Goal: Transaction & Acquisition: Purchase product/service

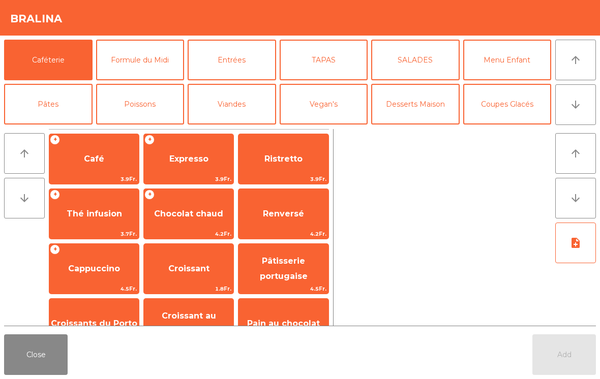
click at [160, 58] on button "Formule du Midi" at bounding box center [140, 60] width 88 height 41
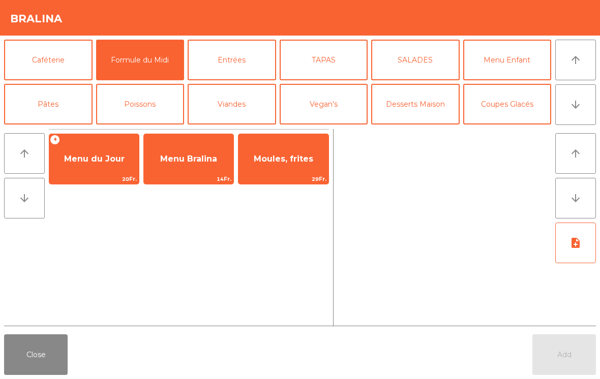
click at [199, 160] on span "Menu Bralina" at bounding box center [188, 159] width 57 height 10
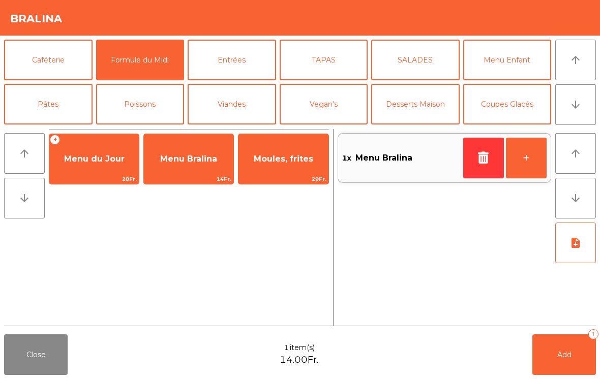
click at [183, 164] on span "Menu Bralina" at bounding box center [188, 158] width 89 height 27
click at [555, 362] on button "Add 2" at bounding box center [564, 354] width 64 height 41
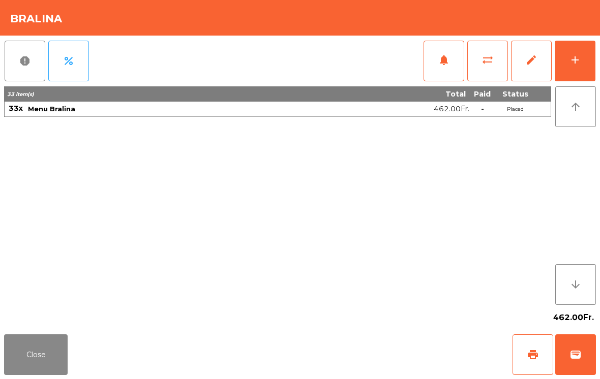
click at [39, 344] on button "Close" at bounding box center [36, 354] width 64 height 41
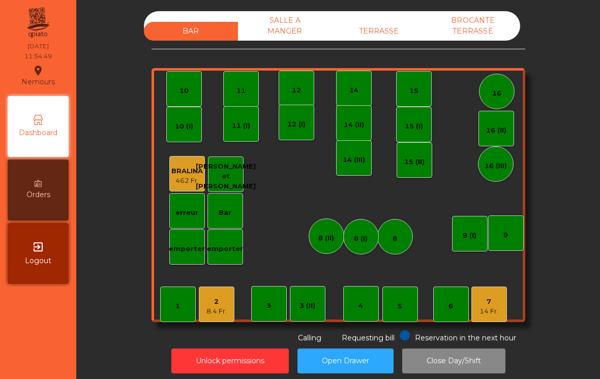
click at [191, 172] on div "BRALINA" at bounding box center [187, 171] width 32 height 10
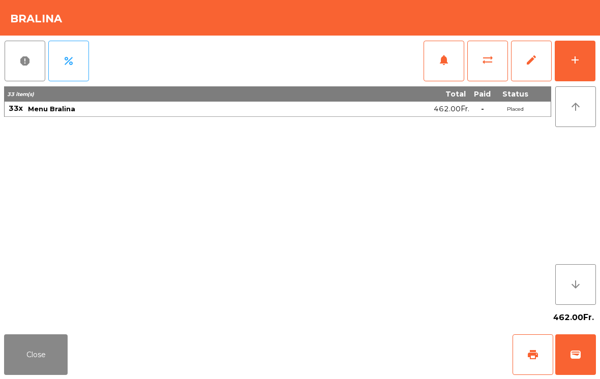
click at [580, 69] on button "add" at bounding box center [575, 61] width 41 height 41
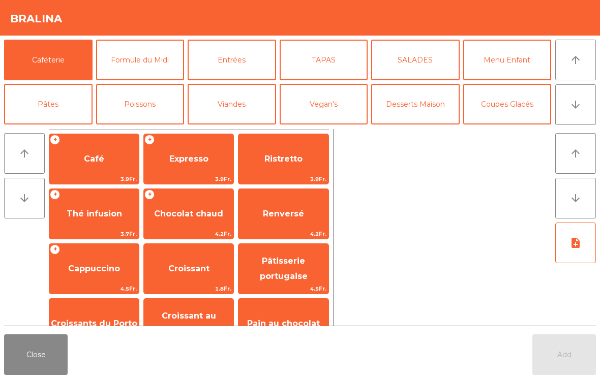
click at [152, 60] on button "Formule du Midi" at bounding box center [140, 60] width 88 height 41
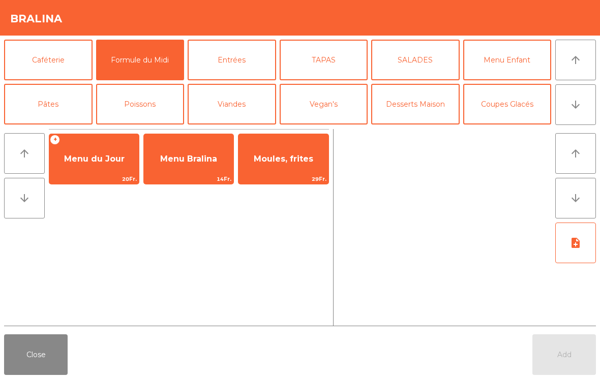
click at [187, 167] on span "Menu Bralina" at bounding box center [188, 158] width 89 height 27
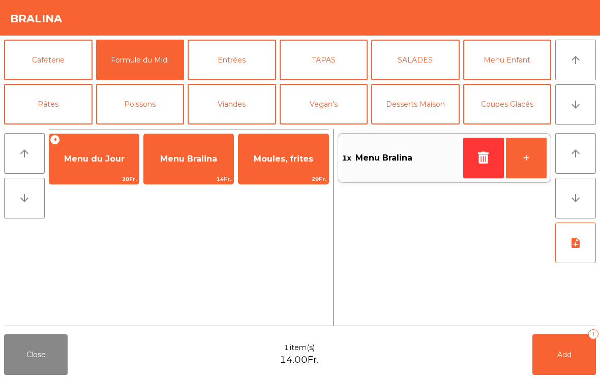
click at [567, 372] on button "Add 1" at bounding box center [564, 354] width 64 height 41
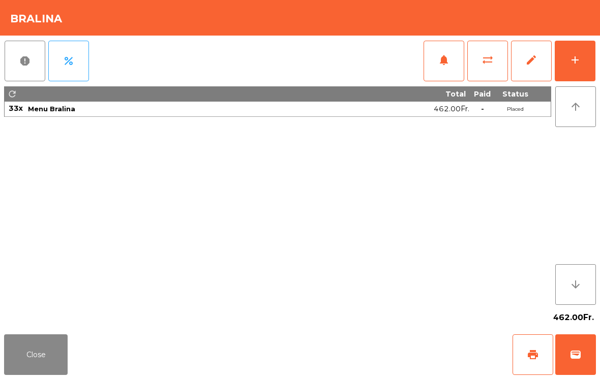
click at [66, 357] on button "Close" at bounding box center [36, 354] width 64 height 41
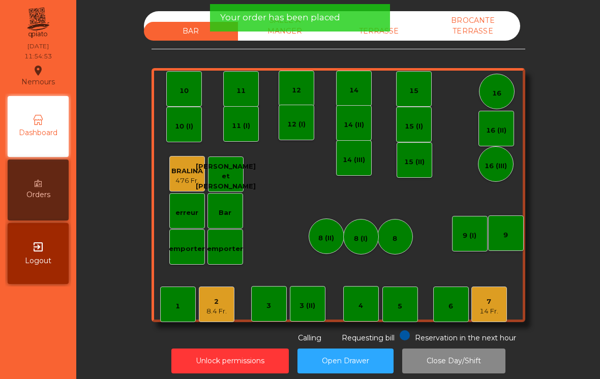
click at [490, 300] on div "7" at bounding box center [488, 302] width 19 height 10
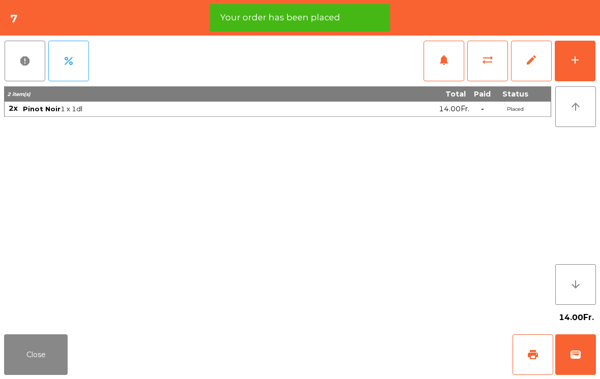
click at [579, 63] on div "add" at bounding box center [575, 60] width 12 height 12
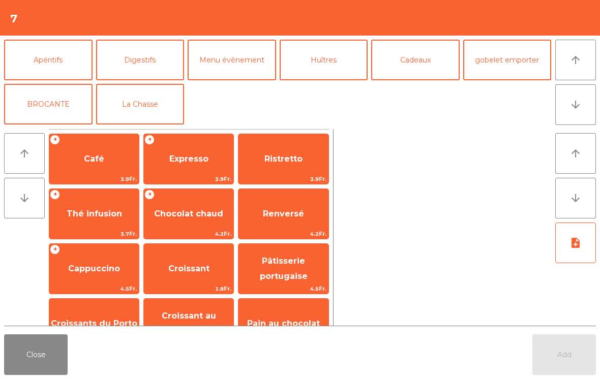
click at [151, 104] on button "La Chasse" at bounding box center [140, 104] width 88 height 41
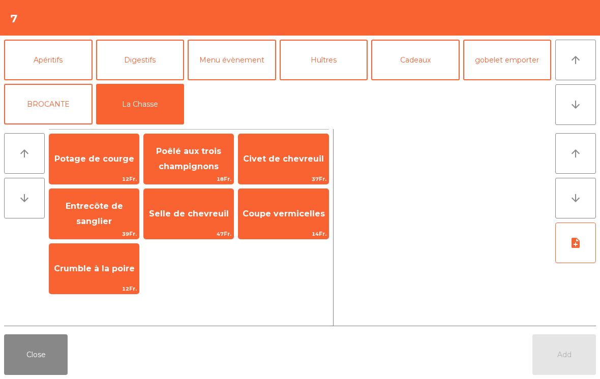
click at [293, 158] on span "Civet de chevreuil" at bounding box center [283, 159] width 81 height 10
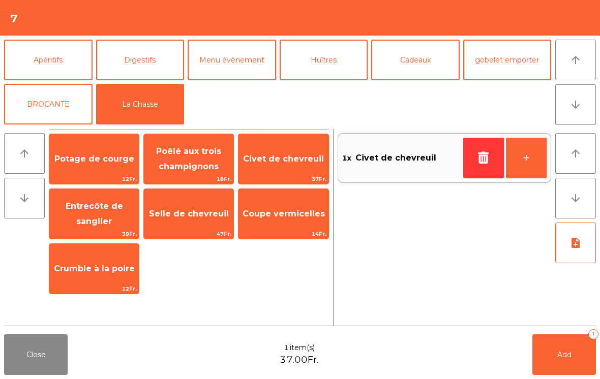
click at [286, 166] on span "Civet de chevreuil" at bounding box center [282, 158] width 89 height 27
click at [538, 367] on button "Add 2" at bounding box center [564, 354] width 64 height 41
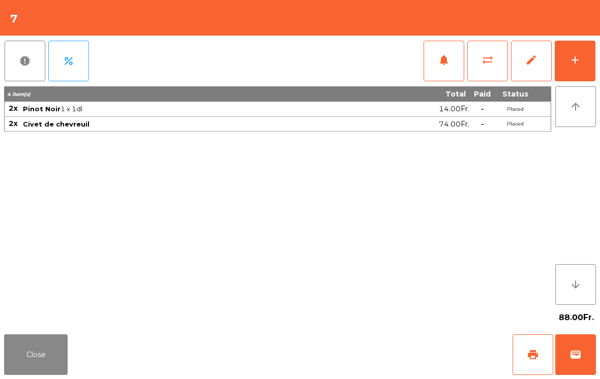
click at [43, 375] on button "Close" at bounding box center [36, 354] width 64 height 41
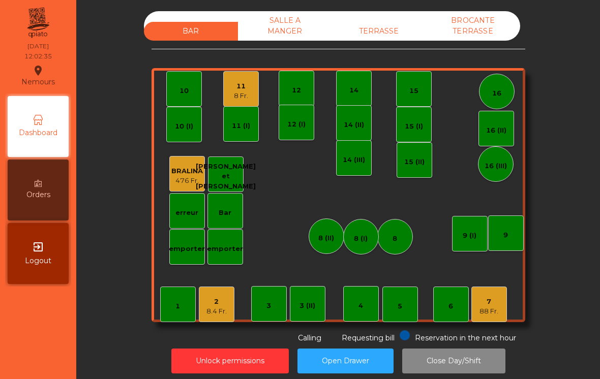
click at [341, 243] on div "8 (II)" at bounding box center [327, 237] width 36 height 36
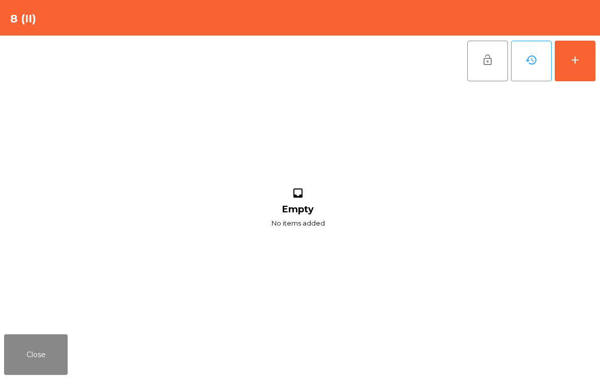
click at [594, 57] on button "add" at bounding box center [575, 61] width 41 height 41
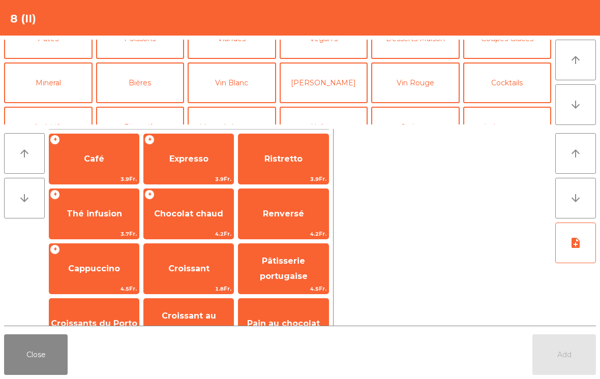
scroll to position [69, 0]
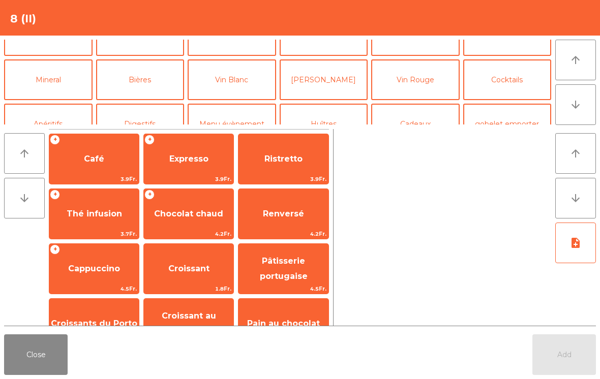
click at [141, 83] on button "Bières" at bounding box center [140, 79] width 88 height 41
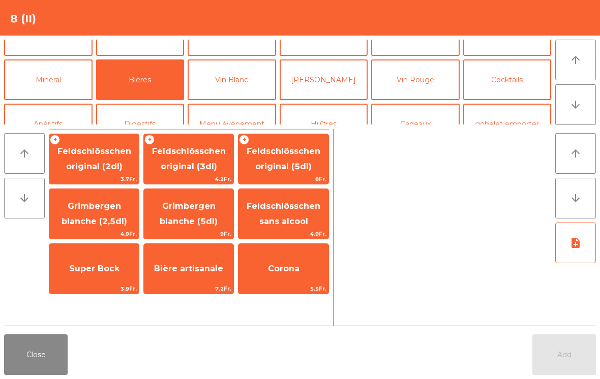
click at [86, 275] on span "Super Bock" at bounding box center [93, 268] width 89 height 27
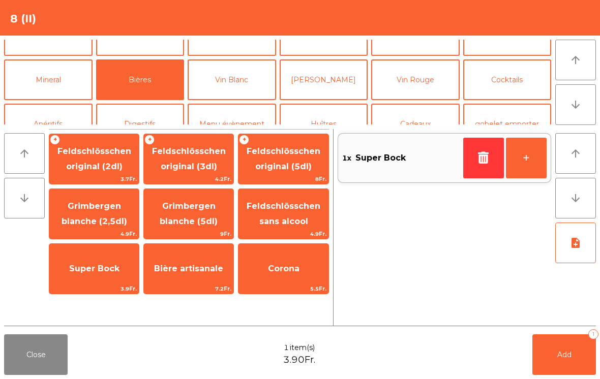
click at [569, 364] on button "Add 1" at bounding box center [564, 354] width 64 height 41
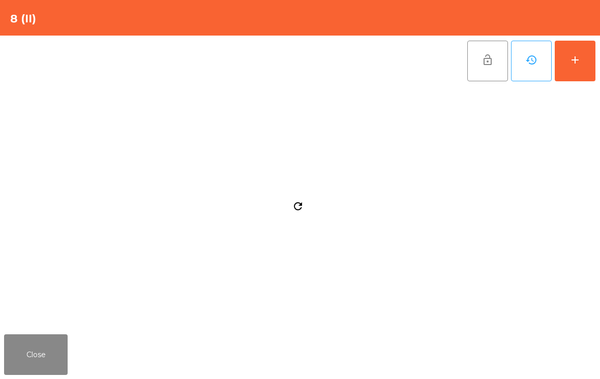
click at [568, 364] on div "Close" at bounding box center [300, 354] width 600 height 49
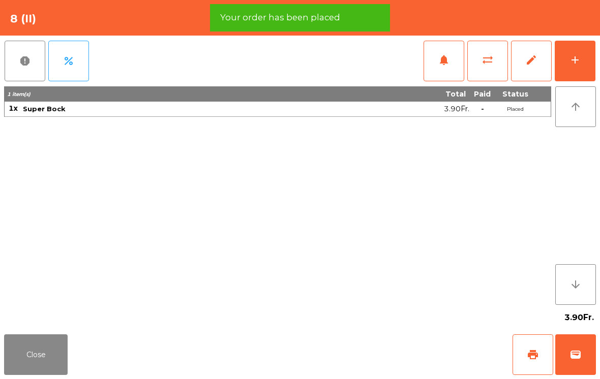
click at [593, 356] on button "wallet" at bounding box center [575, 354] width 41 height 41
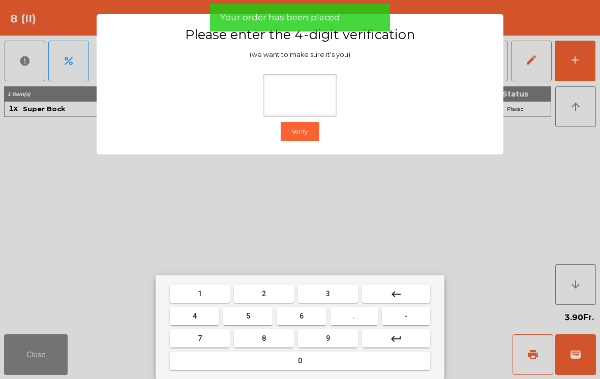
type input "*"
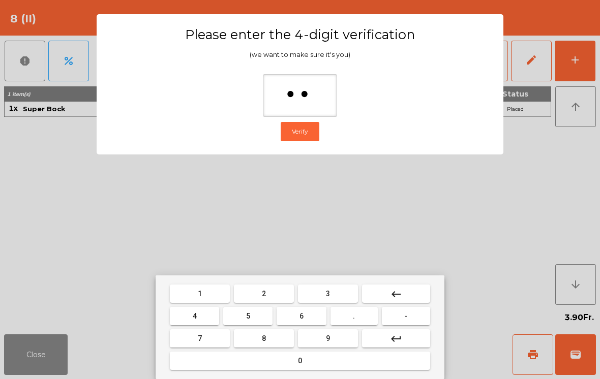
type input "***"
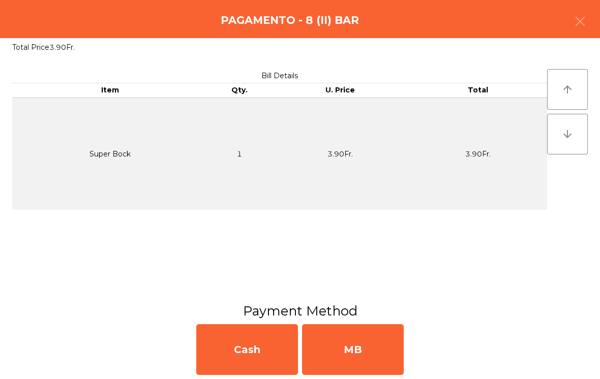
click at [385, 371] on div "MB" at bounding box center [353, 349] width 102 height 51
click at [360, 351] on div "No" at bounding box center [353, 349] width 102 height 51
click at [360, 348] on div "No" at bounding box center [353, 349] width 102 height 51
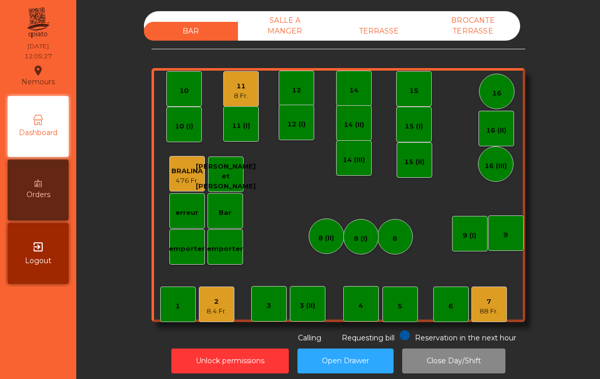
click at [239, 95] on div "8 Fr." at bounding box center [241, 96] width 14 height 10
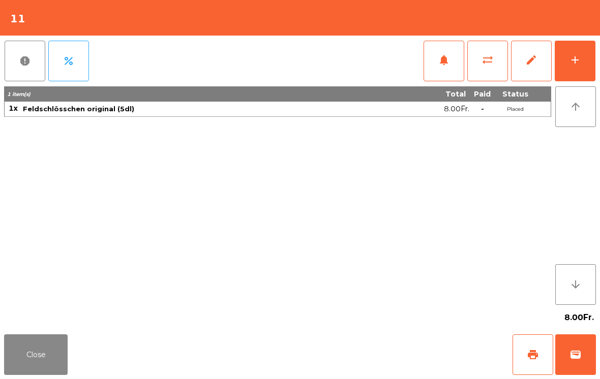
click at [578, 60] on div "add" at bounding box center [575, 60] width 12 height 12
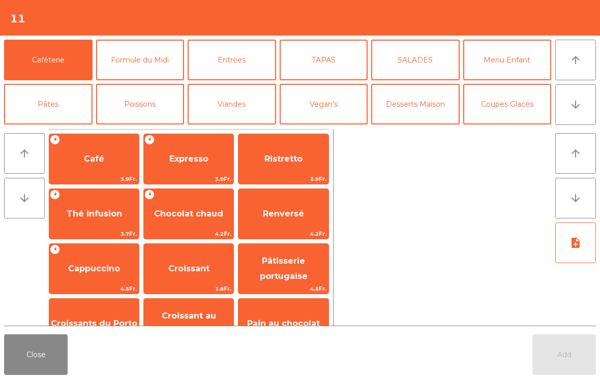
click at [48, 111] on button "Pâtes" at bounding box center [48, 104] width 88 height 41
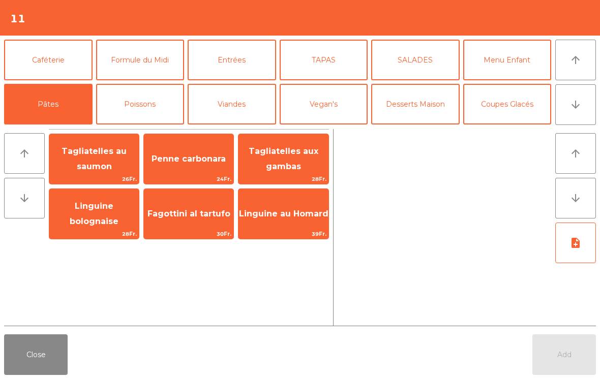
click at [282, 158] on span "Tagliatelles aux gambas" at bounding box center [282, 159] width 89 height 43
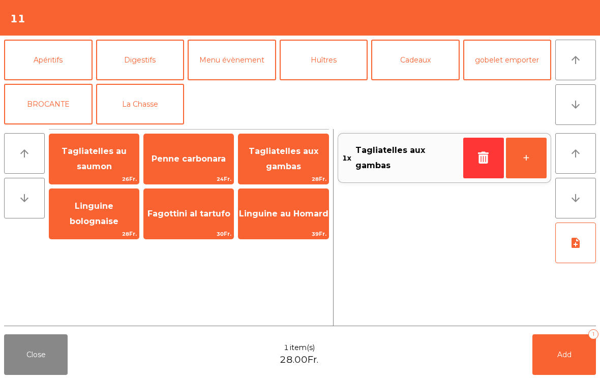
scroll to position [133, 0]
click at [142, 111] on button "La Chasse" at bounding box center [140, 104] width 88 height 41
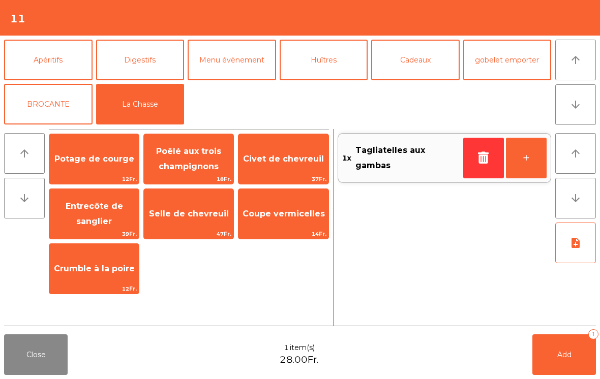
click at [182, 214] on span "Selle de chevreuil" at bounding box center [189, 214] width 80 height 10
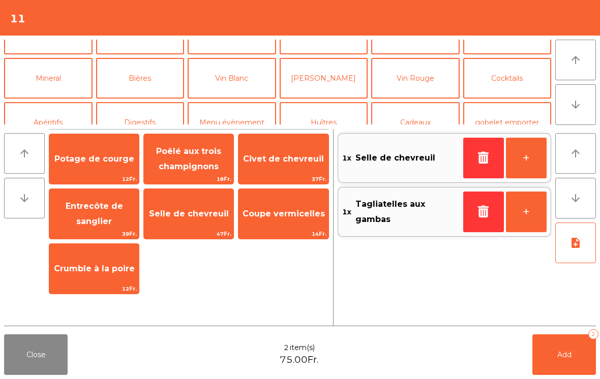
scroll to position [63, 0]
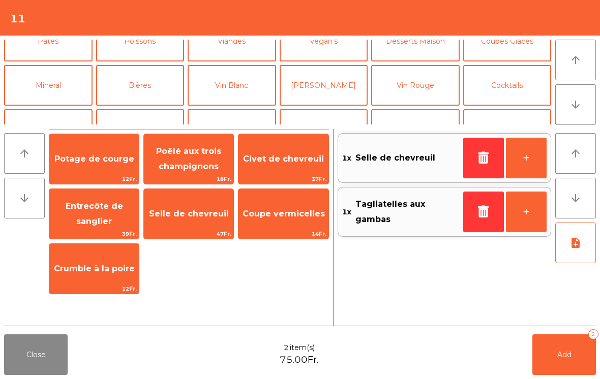
click at [60, 76] on button "Mineral" at bounding box center [48, 85] width 88 height 41
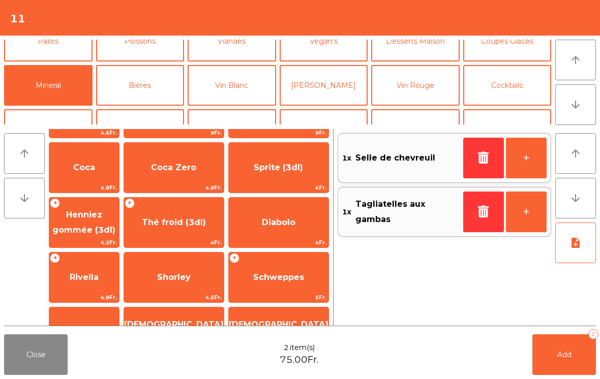
scroll to position [103, 0]
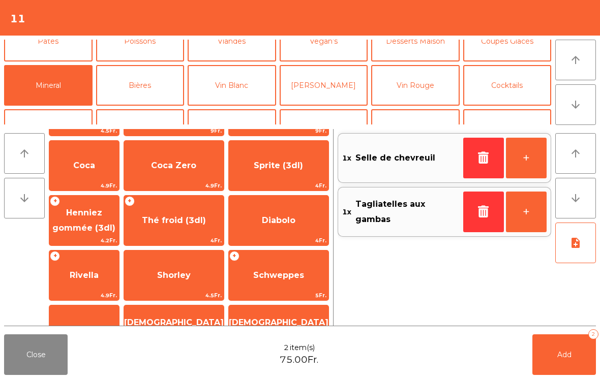
click at [86, 229] on span "Henniez gommée (3dl)" at bounding box center [83, 220] width 63 height 25
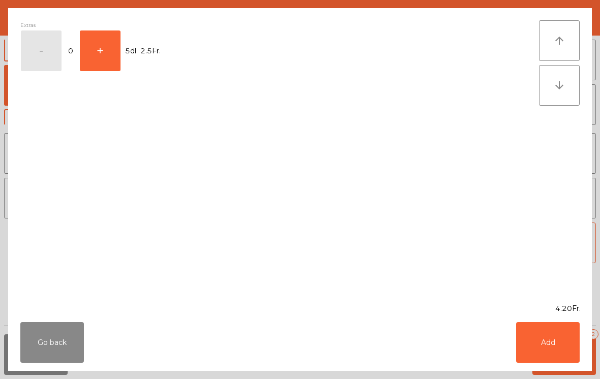
click at [103, 54] on button "+" at bounding box center [100, 50] width 41 height 41
click at [551, 343] on button "Add" at bounding box center [548, 342] width 64 height 41
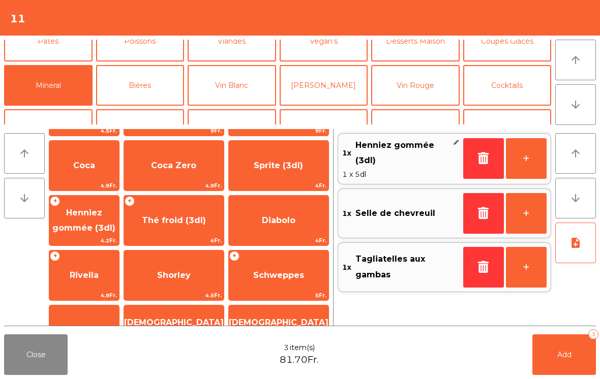
click at [548, 356] on button "Add 3" at bounding box center [564, 354] width 64 height 41
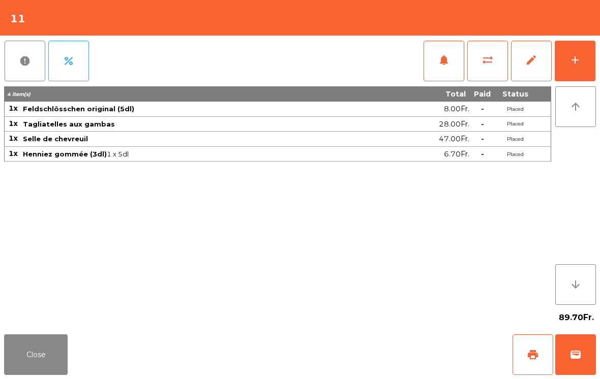
click at [29, 368] on button "Close" at bounding box center [36, 354] width 64 height 41
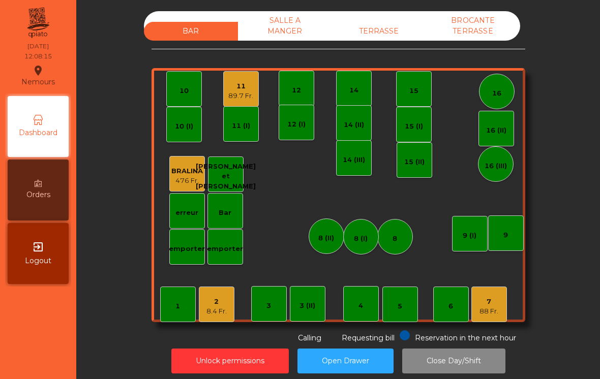
click at [357, 84] on div "14" at bounding box center [353, 88] width 9 height 14
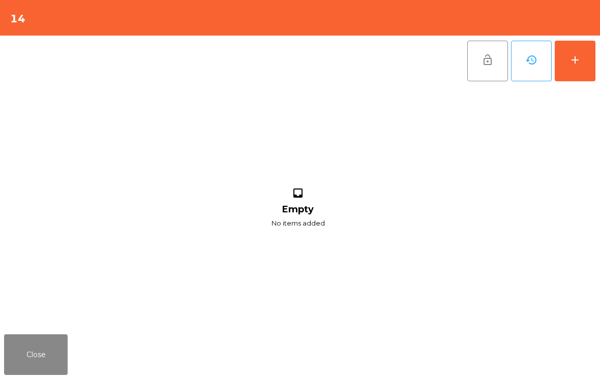
click at [584, 47] on button "add" at bounding box center [575, 61] width 41 height 41
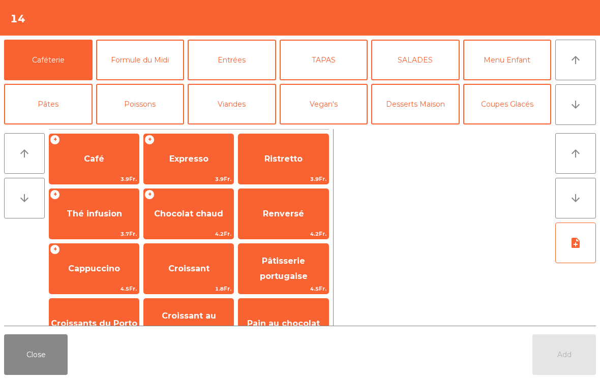
click at [140, 59] on button "Formule du Midi" at bounding box center [140, 60] width 88 height 41
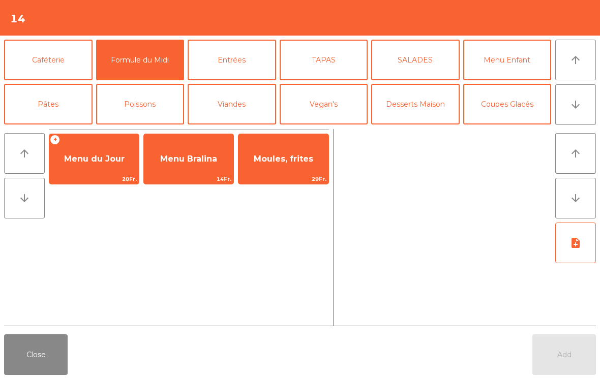
click at [98, 167] on span "Menu du Jour" at bounding box center [93, 158] width 89 height 27
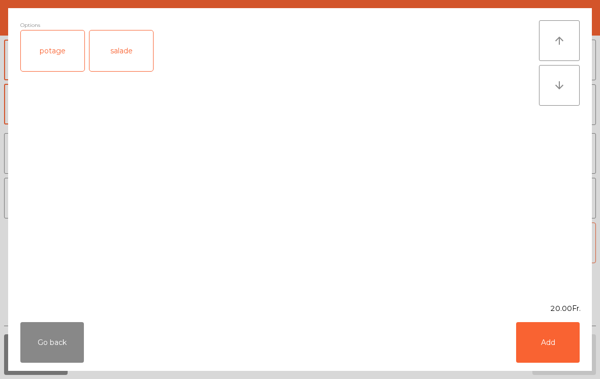
click at [132, 65] on div "salade" at bounding box center [121, 50] width 64 height 41
click at [550, 350] on button "Add" at bounding box center [548, 342] width 64 height 41
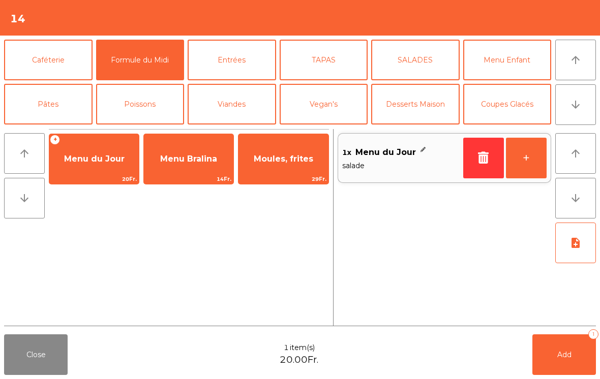
click at [531, 156] on button "+" at bounding box center [526, 158] width 41 height 41
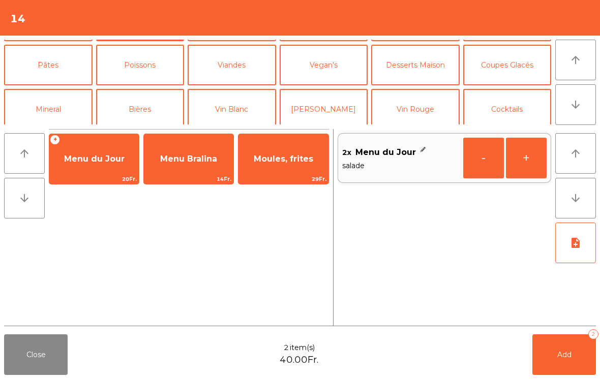
scroll to position [52, 0]
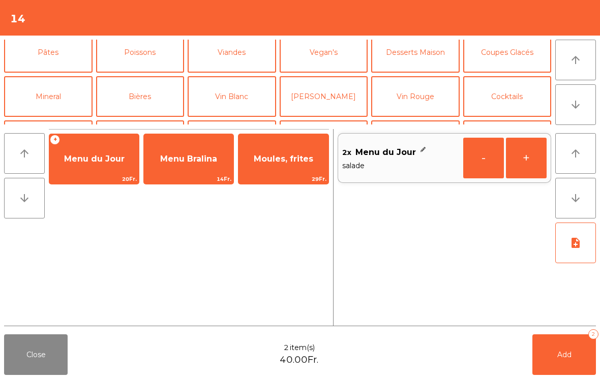
click at [44, 100] on button "Mineral" at bounding box center [48, 96] width 88 height 41
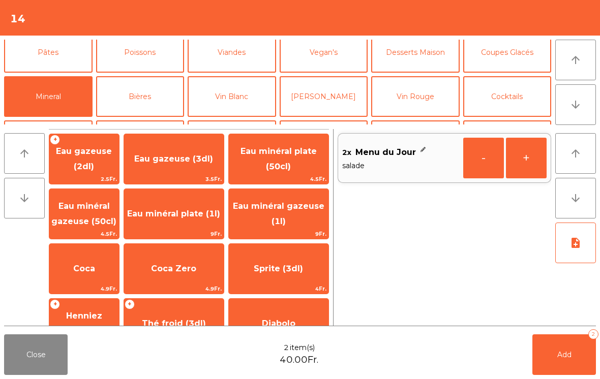
click at [90, 213] on span "Eau minéral gazeuse (50cl)" at bounding box center [84, 214] width 70 height 43
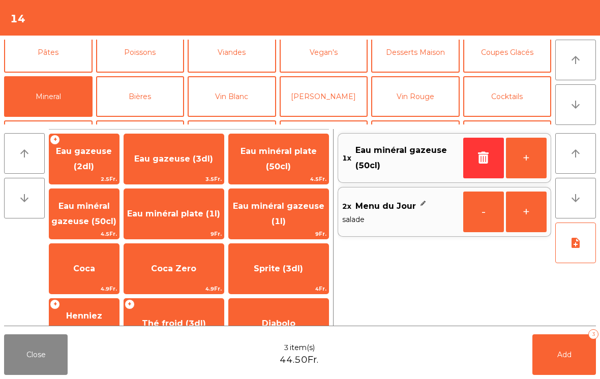
click at [556, 361] on button "Add 3" at bounding box center [564, 354] width 64 height 41
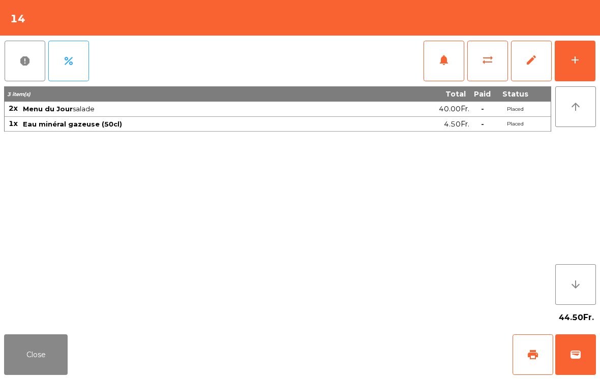
click at [17, 374] on button "Close" at bounding box center [36, 354] width 64 height 41
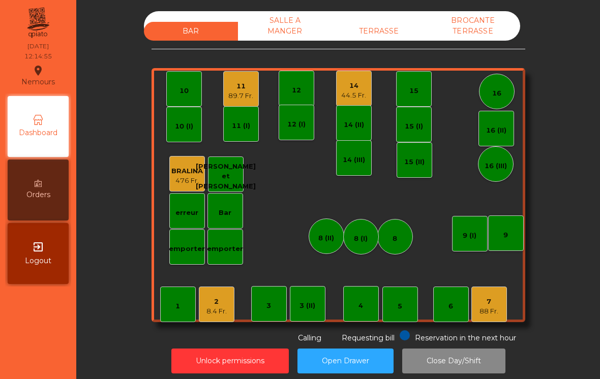
click at [310, 300] on div "3 (II)" at bounding box center [307, 304] width 16 height 14
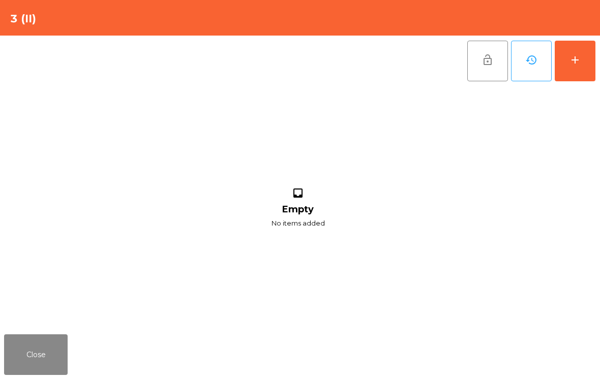
click at [591, 80] on button "add" at bounding box center [575, 61] width 41 height 41
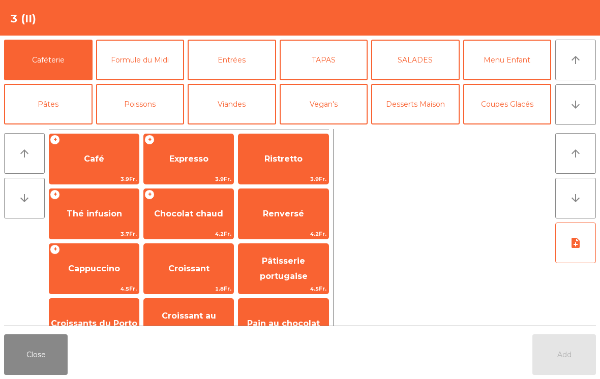
click at [139, 45] on button "Formule du Midi" at bounding box center [140, 60] width 88 height 41
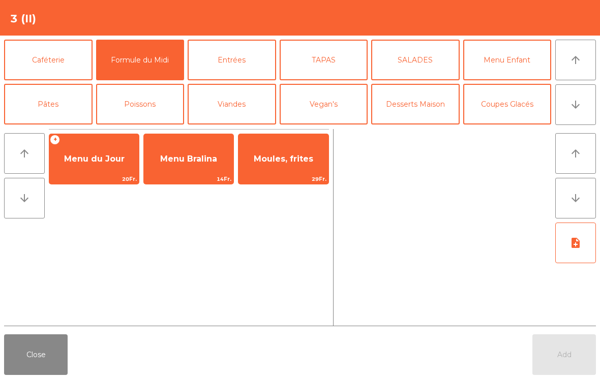
click at [104, 167] on span "Menu du Jour" at bounding box center [93, 158] width 89 height 27
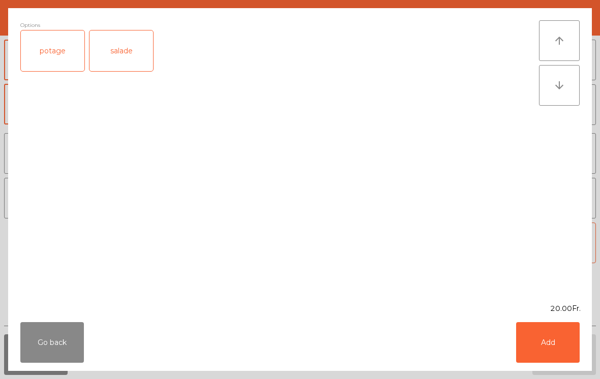
click at [57, 49] on div "potage" at bounding box center [53, 50] width 64 height 41
click at [544, 337] on button "Add" at bounding box center [548, 342] width 64 height 41
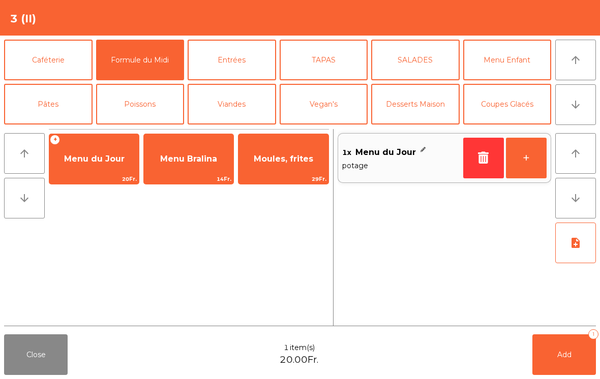
click at [115, 165] on span "Menu du Jour" at bounding box center [93, 158] width 89 height 27
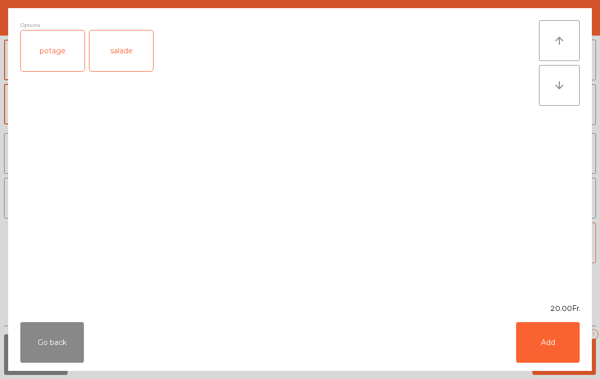
click at [108, 47] on div "salade" at bounding box center [121, 50] width 64 height 41
click at [541, 346] on button "Add" at bounding box center [548, 342] width 64 height 41
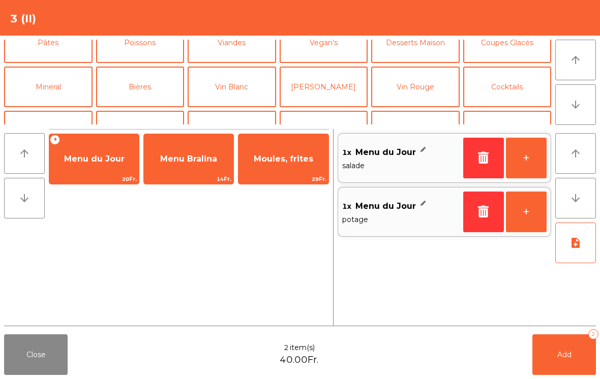
click at [142, 99] on button "Bières" at bounding box center [140, 87] width 88 height 41
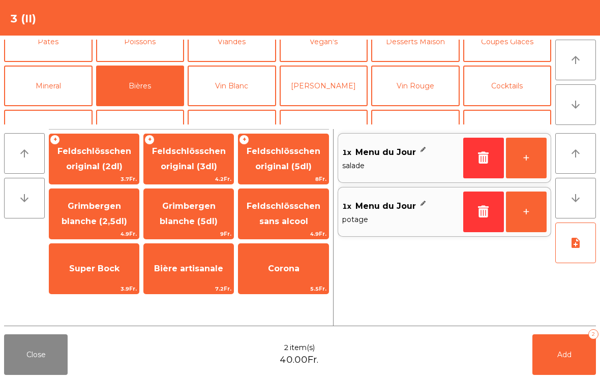
click at [204, 149] on span "Feldschlösschen original (3dl)" at bounding box center [189, 158] width 74 height 25
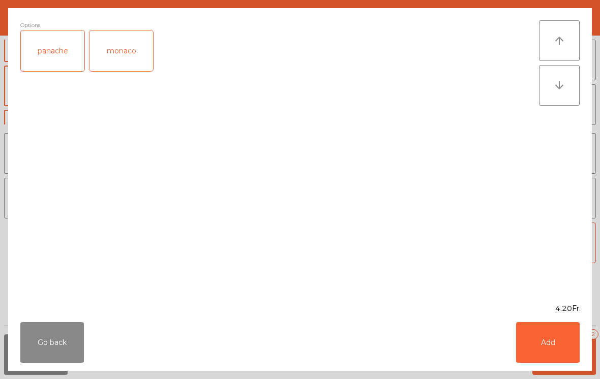
click at [53, 344] on button "Go back" at bounding box center [52, 342] width 64 height 41
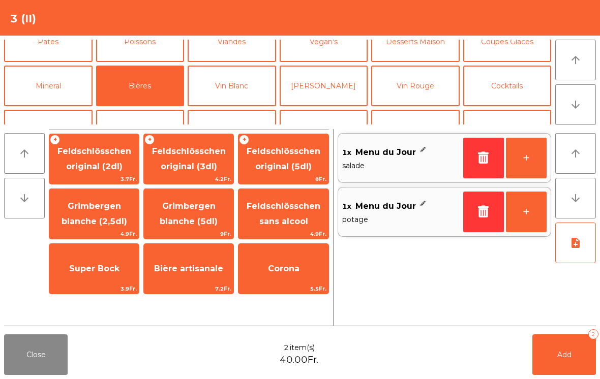
click at [277, 171] on span "Feldschlösschen original (5dl)" at bounding box center [284, 158] width 74 height 25
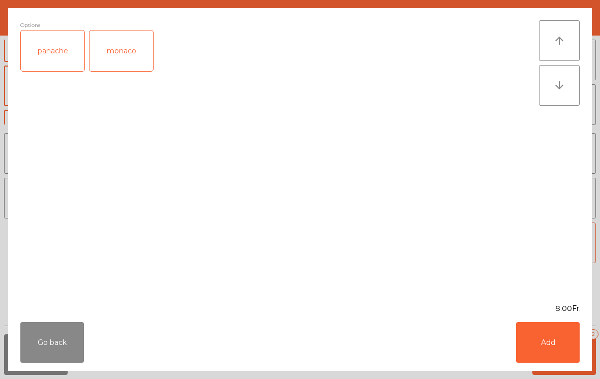
click at [549, 347] on button "Add" at bounding box center [548, 342] width 64 height 41
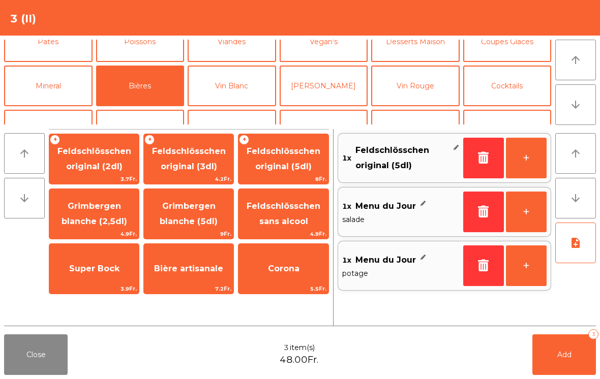
click at [528, 158] on button "+" at bounding box center [526, 158] width 41 height 41
click at [567, 369] on button "Add 4" at bounding box center [564, 354] width 64 height 41
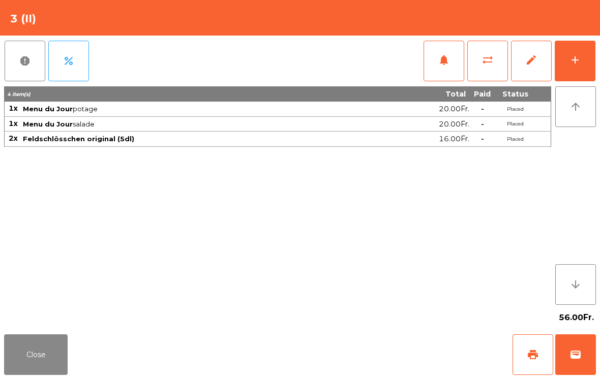
click at [39, 370] on button "Close" at bounding box center [36, 354] width 64 height 41
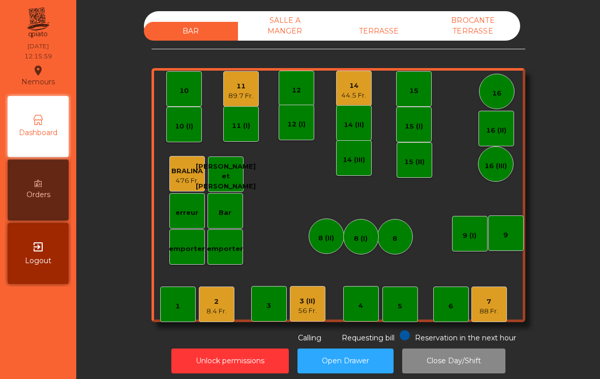
click at [371, 300] on div "4" at bounding box center [361, 304] width 36 height 36
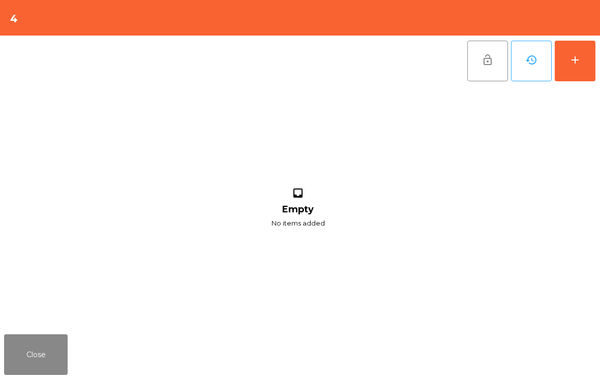
click at [32, 375] on button "Close" at bounding box center [36, 354] width 64 height 41
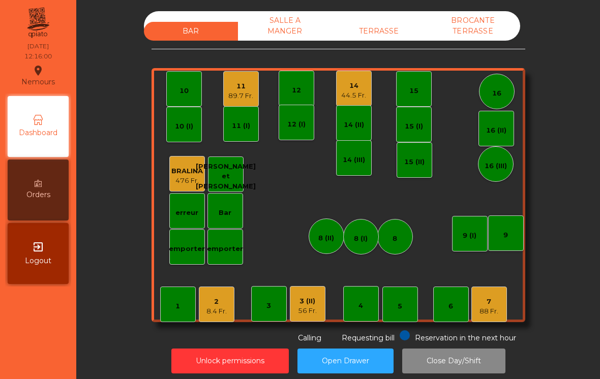
click at [401, 315] on div "5" at bounding box center [400, 305] width 36 height 36
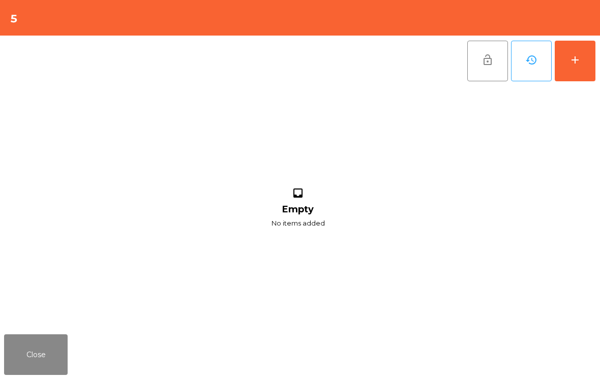
click at [551, 78] on button "history" at bounding box center [531, 61] width 41 height 41
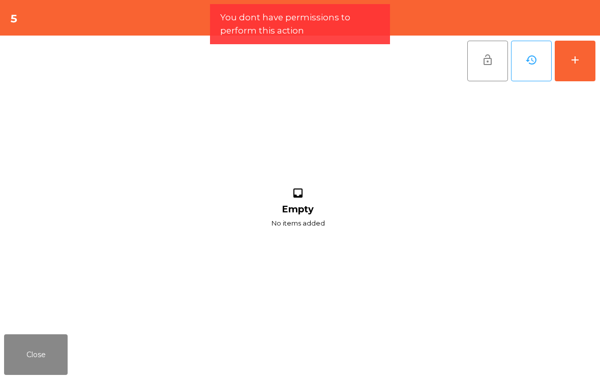
click at [580, 68] on button "add" at bounding box center [575, 61] width 41 height 41
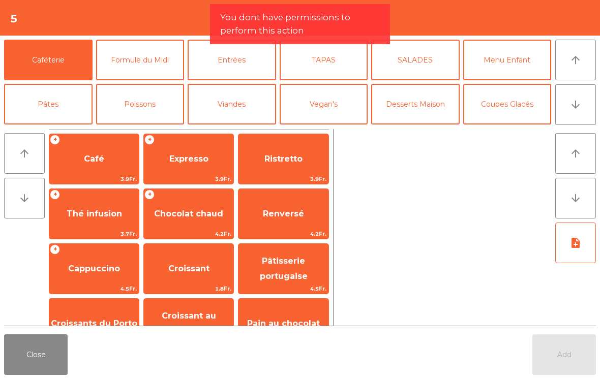
click at [576, 111] on button "arrow_downward" at bounding box center [575, 104] width 41 height 41
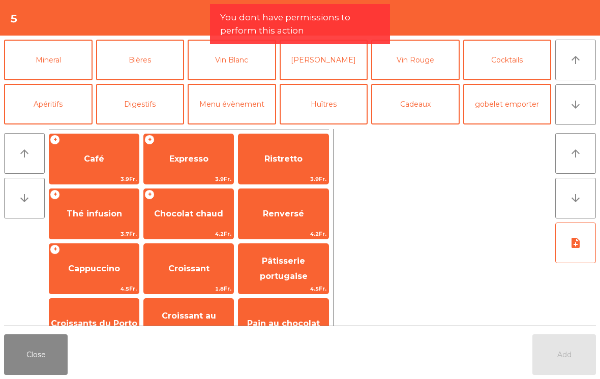
click at [52, 50] on button "Mineral" at bounding box center [48, 60] width 88 height 41
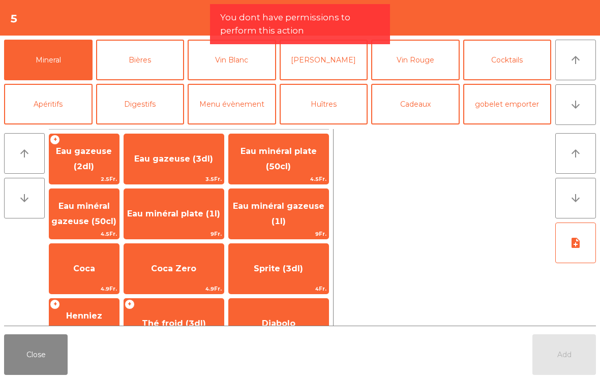
click at [84, 226] on span "Eau minéral gazeuse (50cl)" at bounding box center [83, 213] width 65 height 25
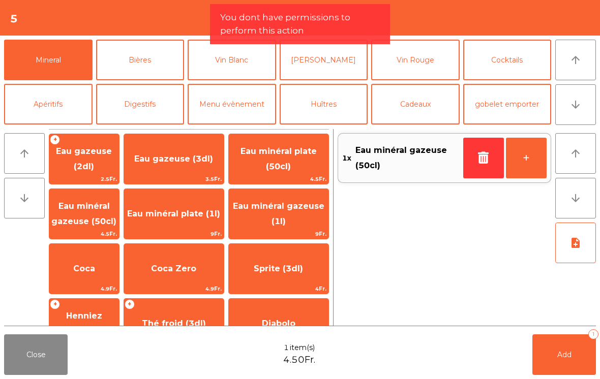
click at [156, 56] on button "Bières" at bounding box center [140, 60] width 88 height 41
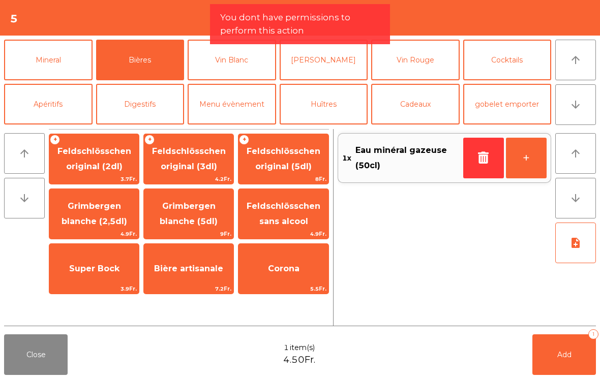
click at [101, 219] on span "Grimbergen blanche (2,5dl)" at bounding box center [95, 213] width 66 height 25
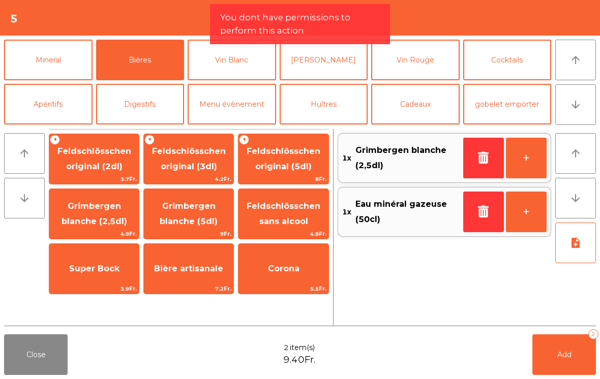
click at [559, 372] on button "Add 2" at bounding box center [564, 354] width 64 height 41
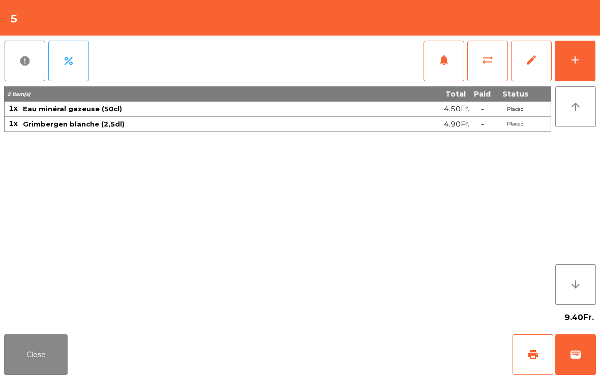
click at [49, 363] on button "Close" at bounding box center [36, 354] width 64 height 41
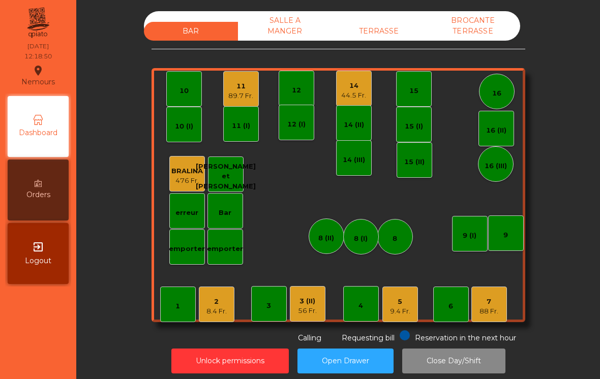
click at [404, 309] on div "9.4 Fr." at bounding box center [400, 311] width 20 height 10
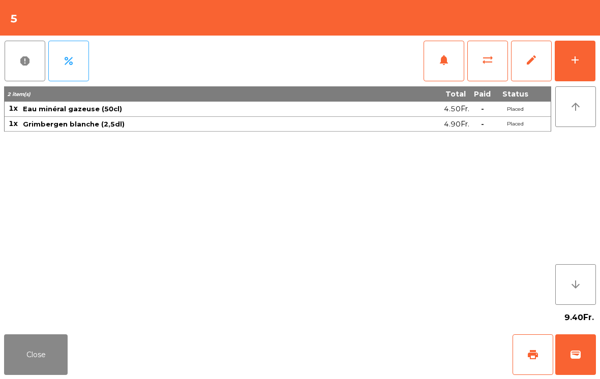
click at [585, 62] on button "add" at bounding box center [575, 61] width 41 height 41
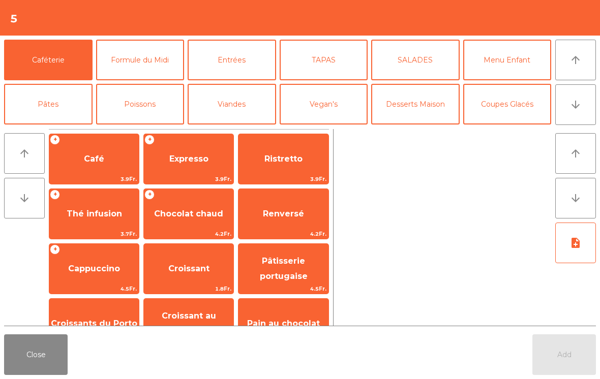
click at [170, 70] on button "Formule du Midi" at bounding box center [140, 60] width 88 height 41
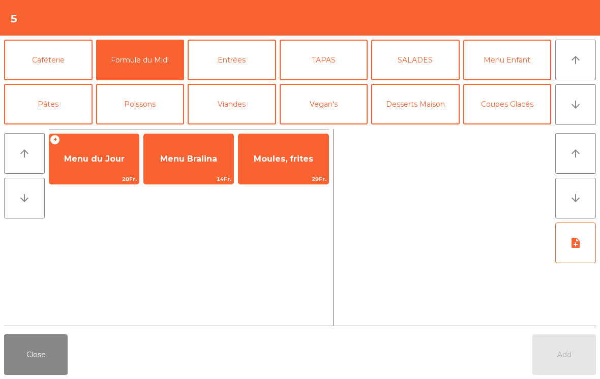
click at [84, 166] on span "Menu du Jour" at bounding box center [93, 158] width 89 height 27
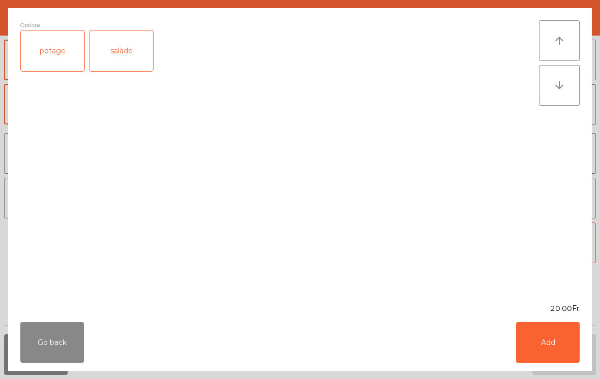
click at [52, 55] on div "potage" at bounding box center [53, 50] width 64 height 41
click at [578, 339] on button "Add" at bounding box center [548, 342] width 64 height 41
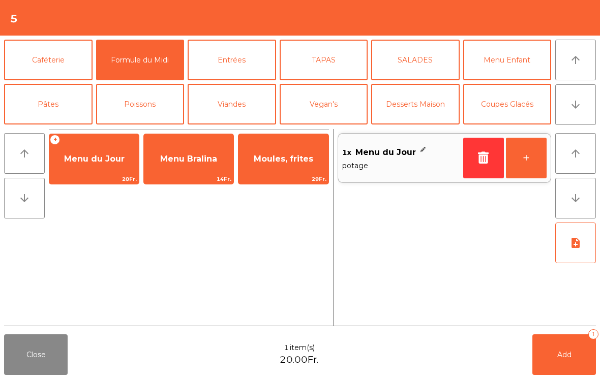
click at [254, 95] on button "Viandes" at bounding box center [232, 104] width 88 height 41
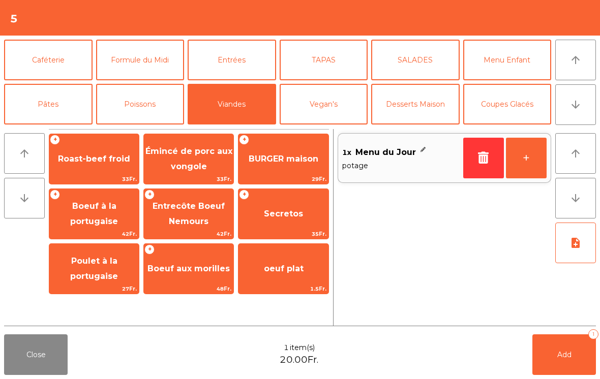
click at [283, 166] on span "BURGER maison" at bounding box center [282, 158] width 89 height 27
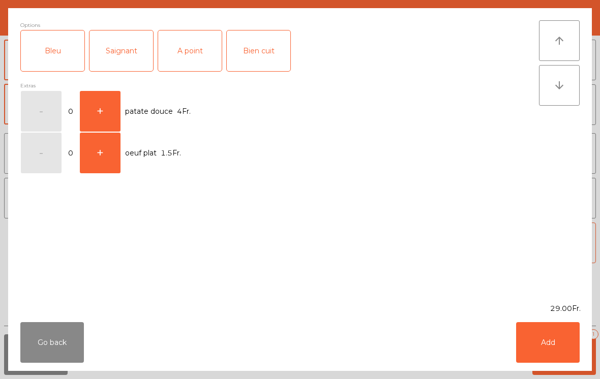
click at [186, 57] on div "A point" at bounding box center [190, 50] width 64 height 41
click at [548, 344] on button "Add" at bounding box center [548, 342] width 64 height 41
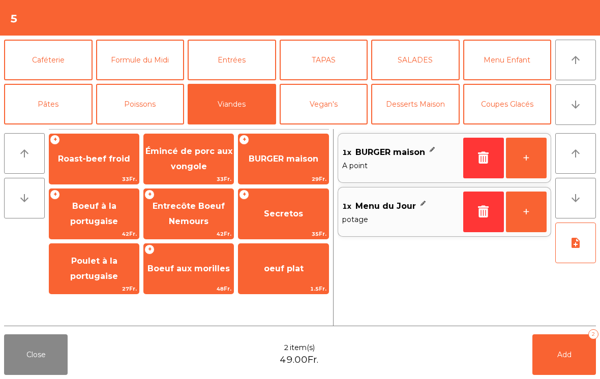
click at [571, 363] on button "Add 2" at bounding box center [564, 354] width 64 height 41
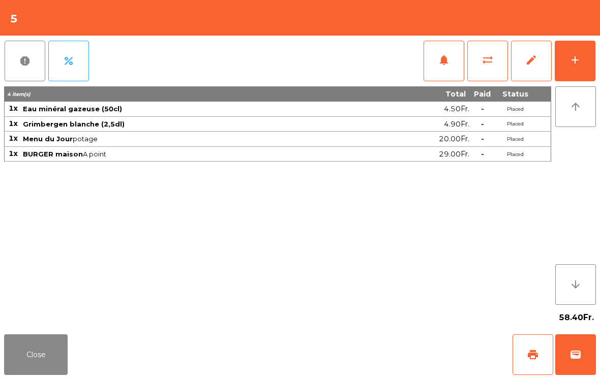
click at [55, 354] on button "Close" at bounding box center [36, 354] width 64 height 41
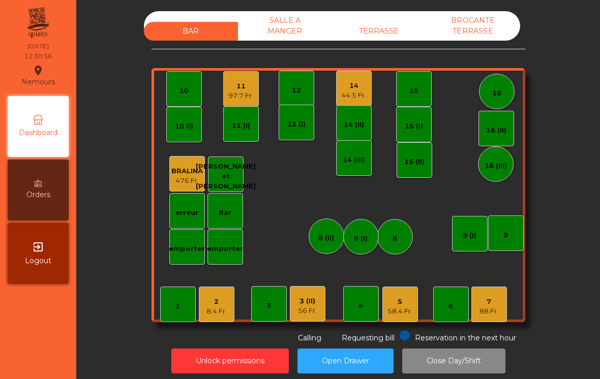
click at [198, 334] on div "Reservation in the next hour Requesting bill Calling" at bounding box center [336, 336] width 370 height 13
click at [211, 299] on div "2" at bounding box center [216, 302] width 20 height 10
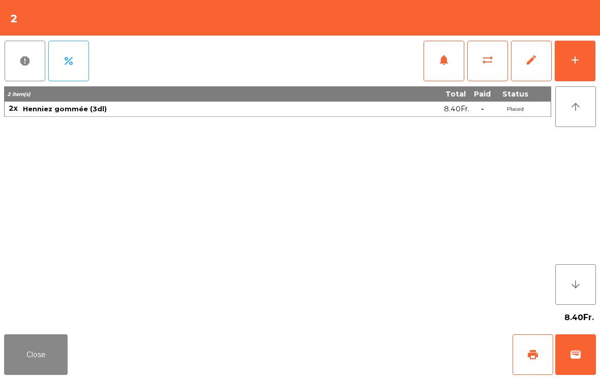
click at [477, 63] on button "sync_alt" at bounding box center [487, 61] width 41 height 41
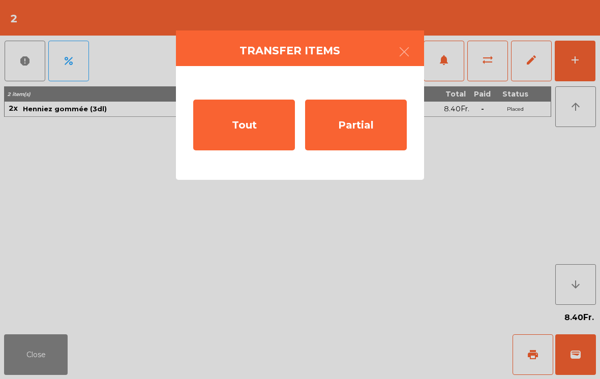
click at [243, 127] on div "Tout" at bounding box center [244, 125] width 102 height 51
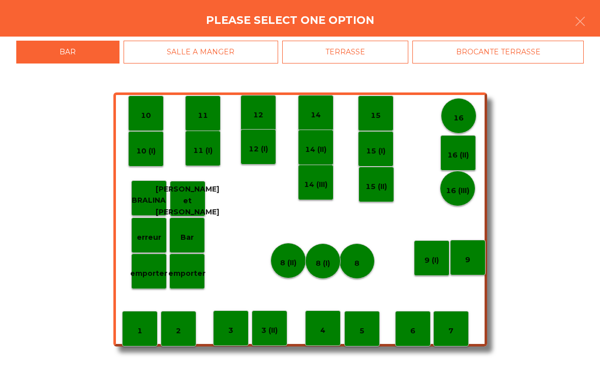
click at [190, 242] on p "Bar" at bounding box center [186, 238] width 13 height 12
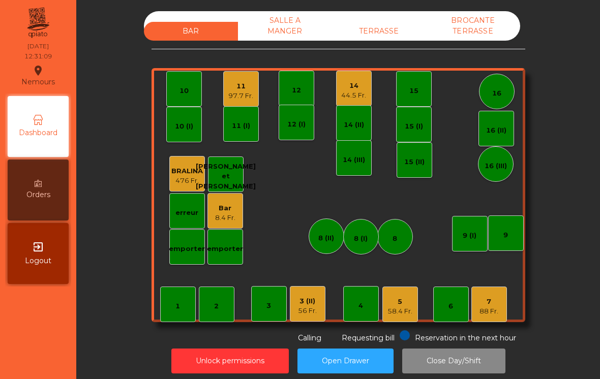
click at [171, 301] on div "1" at bounding box center [178, 305] width 36 height 36
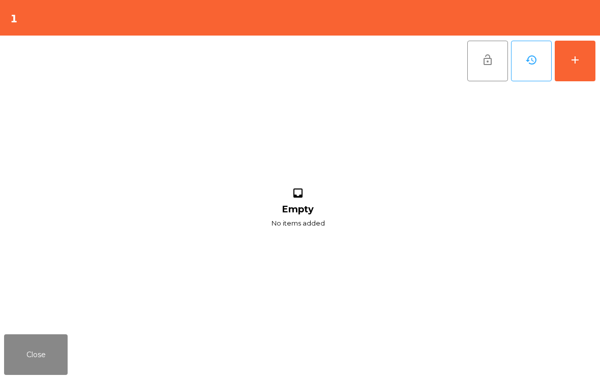
click at [584, 60] on button "add" at bounding box center [575, 61] width 41 height 41
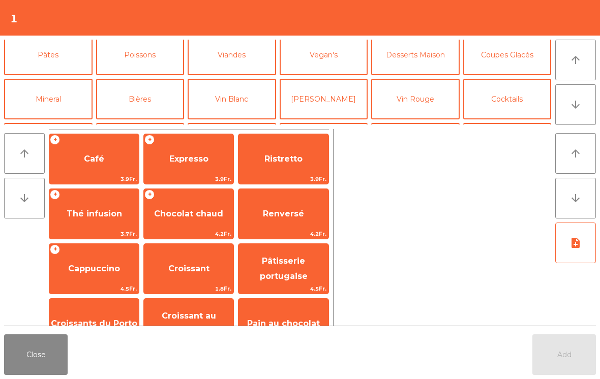
scroll to position [54, 0]
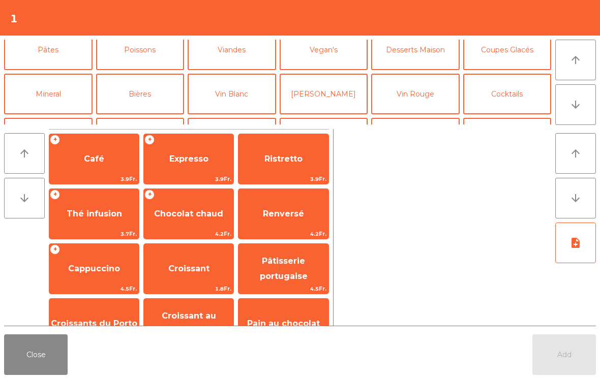
click at [444, 50] on button "Desserts Maison" at bounding box center [415, 49] width 88 height 41
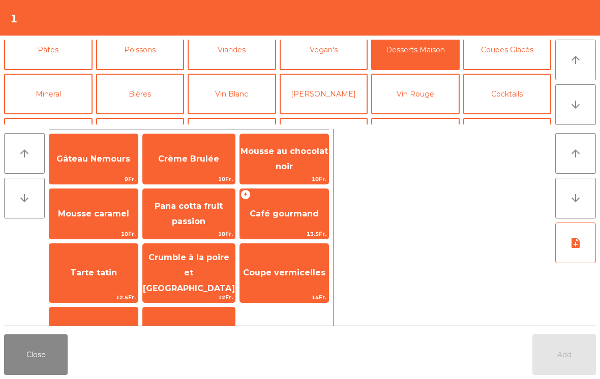
click at [276, 220] on span "Café gourmand" at bounding box center [284, 213] width 88 height 27
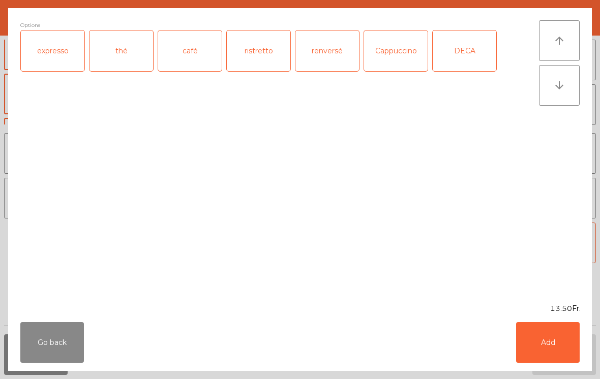
click at [193, 49] on div "café" at bounding box center [190, 50] width 64 height 41
click at [548, 342] on button "Add" at bounding box center [548, 342] width 64 height 41
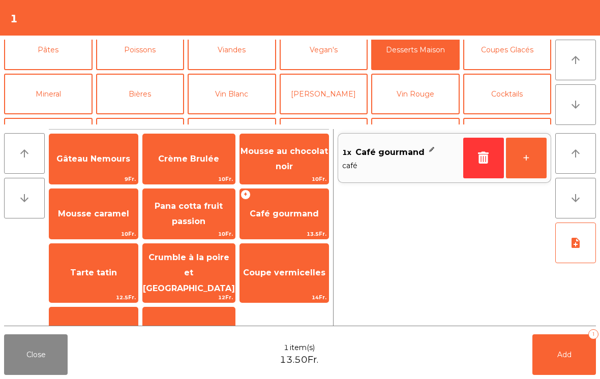
click at [558, 353] on span "Add" at bounding box center [564, 354] width 14 height 9
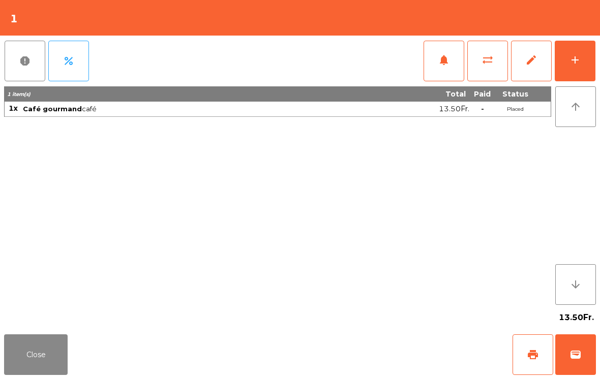
click at [25, 348] on button "Close" at bounding box center [36, 354] width 64 height 41
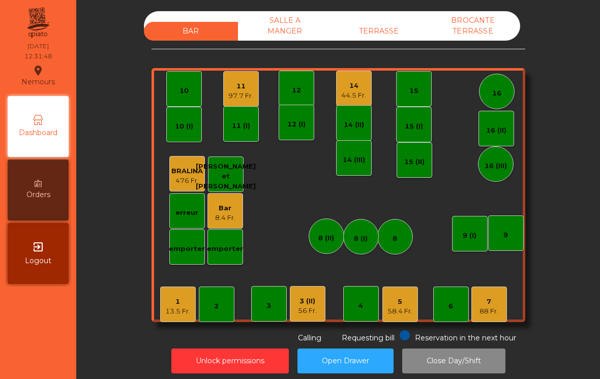
click at [174, 304] on div "1" at bounding box center [177, 302] width 25 height 10
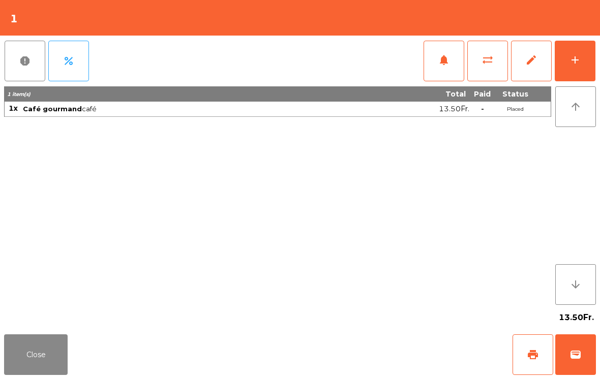
click at [29, 346] on button "Close" at bounding box center [36, 354] width 64 height 41
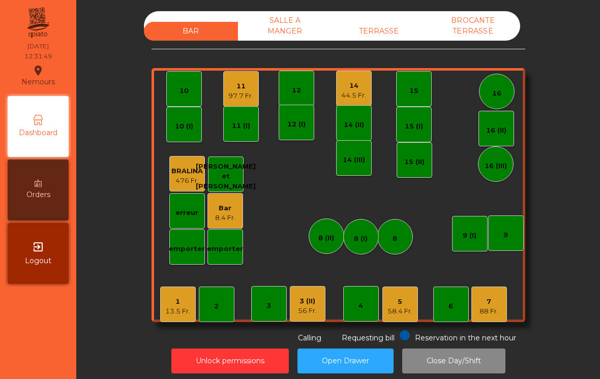
click at [223, 214] on div "8.4 Fr." at bounding box center [225, 218] width 20 height 10
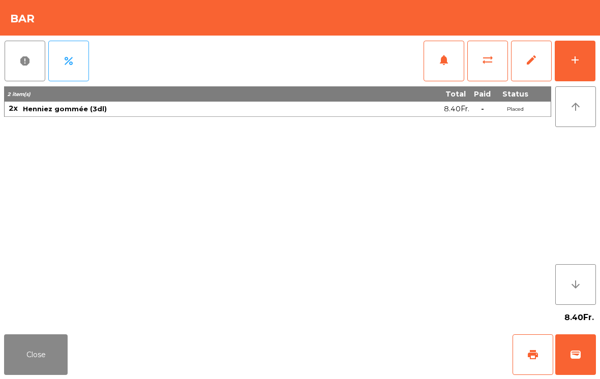
click at [577, 348] on button "wallet" at bounding box center [575, 354] width 41 height 41
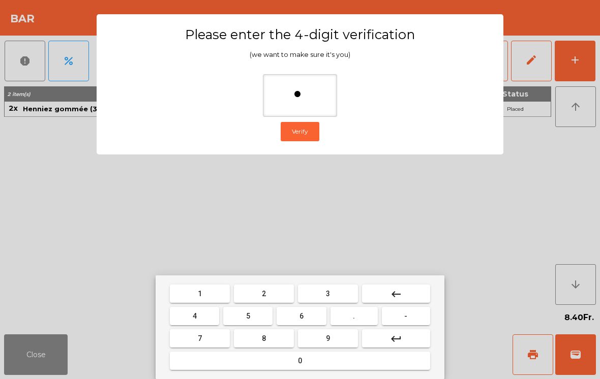
type input "**"
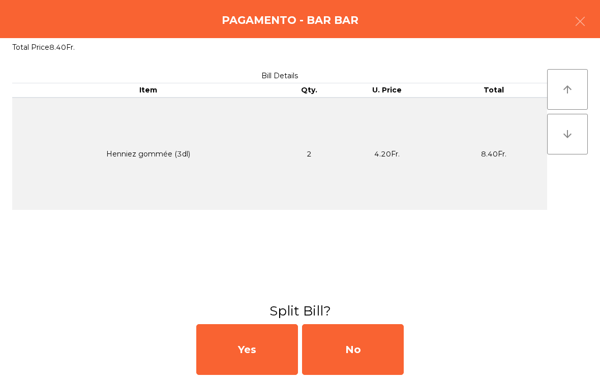
click at [347, 346] on div "No" at bounding box center [353, 349] width 102 height 51
click at [335, 351] on div "MB" at bounding box center [353, 349] width 102 height 51
click at [348, 355] on div "No" at bounding box center [353, 349] width 102 height 51
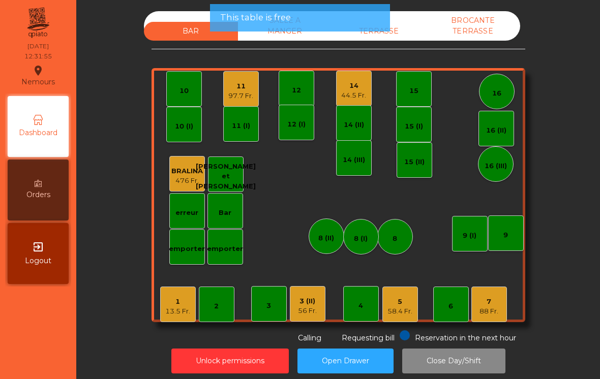
click at [375, 352] on button "Open Drawer" at bounding box center [345, 361] width 96 height 25
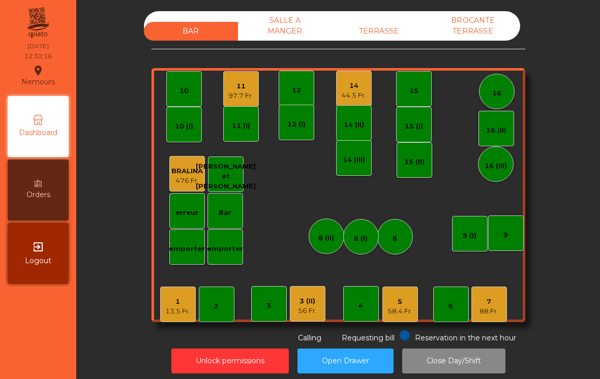
click at [497, 322] on div "7 88 Fr." at bounding box center [489, 305] width 36 height 36
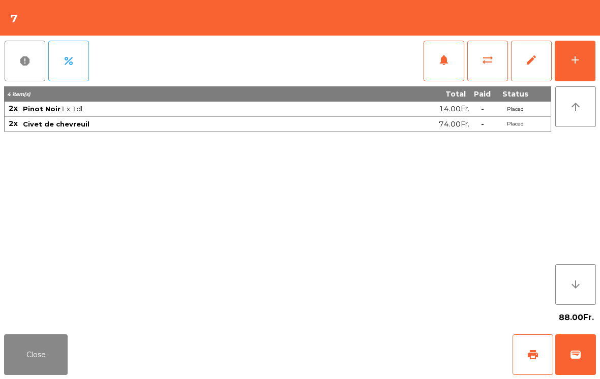
click at [593, 54] on button "add" at bounding box center [575, 61] width 41 height 41
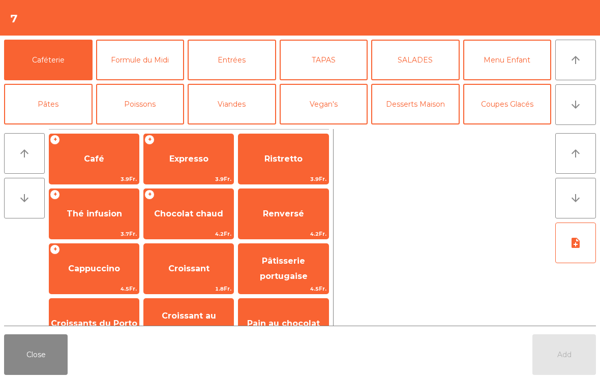
click at [212, 146] on span "Expresso" at bounding box center [188, 158] width 89 height 27
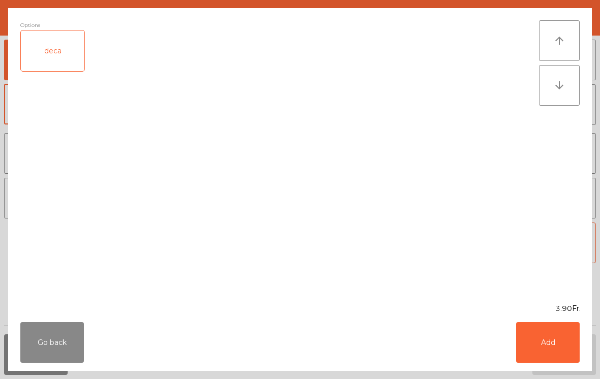
click at [45, 361] on button "Go back" at bounding box center [52, 342] width 64 height 41
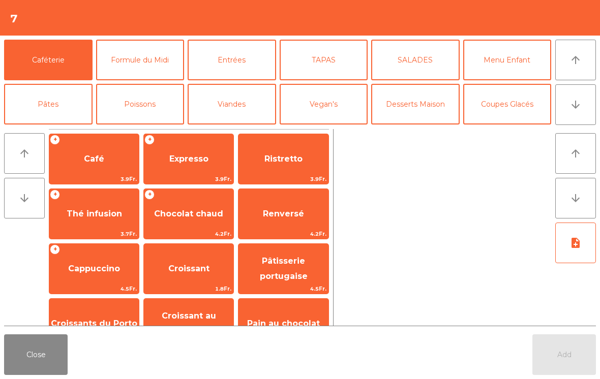
click at [282, 157] on span "Ristretto" at bounding box center [283, 159] width 38 height 10
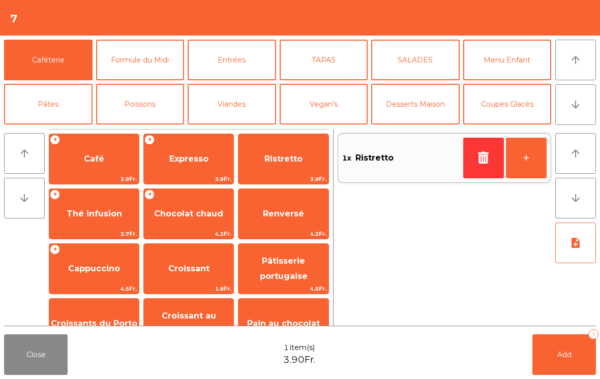
click at [281, 156] on span "Ristretto" at bounding box center [283, 159] width 38 height 10
click at [571, 358] on button "Add 2" at bounding box center [564, 354] width 64 height 41
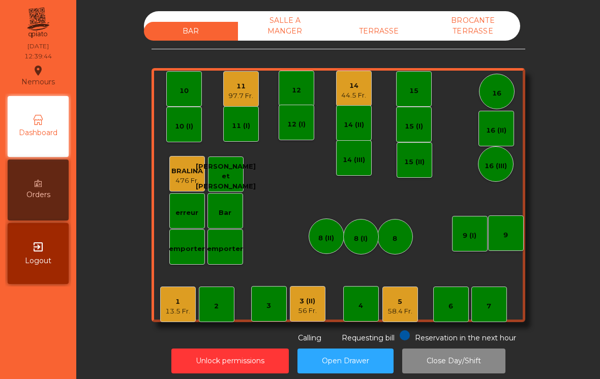
click at [218, 92] on div "1 13.5 Fr. 2 3 4 5 58.4 Fr. 6 7 8 9 10 11 97.7 Fr. 12 14 44.5 Fr. 15 16 Bar 3 (…" at bounding box center [338, 195] width 374 height 254
click at [234, 88] on div "11" at bounding box center [240, 86] width 25 height 10
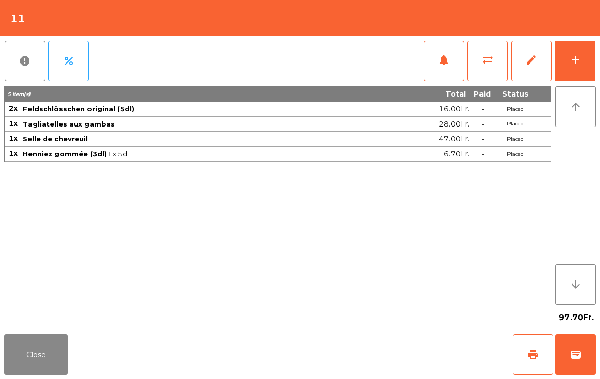
click at [568, 67] on button "add" at bounding box center [575, 61] width 41 height 41
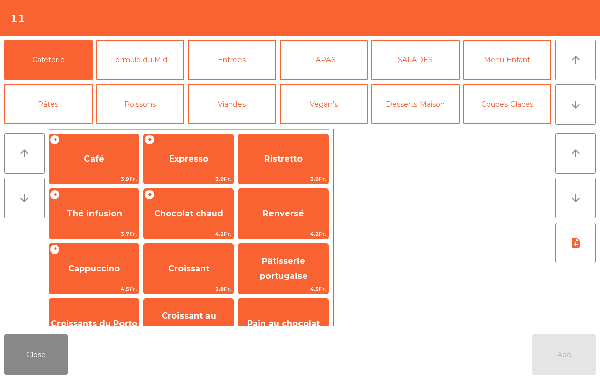
click at [182, 175] on span "3.9Fr." at bounding box center [188, 179] width 89 height 10
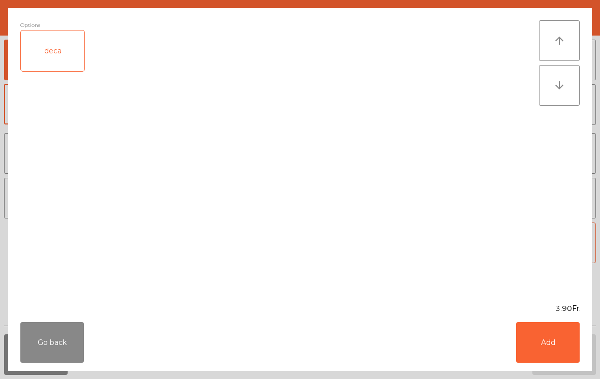
click at [560, 343] on button "Add" at bounding box center [548, 342] width 64 height 41
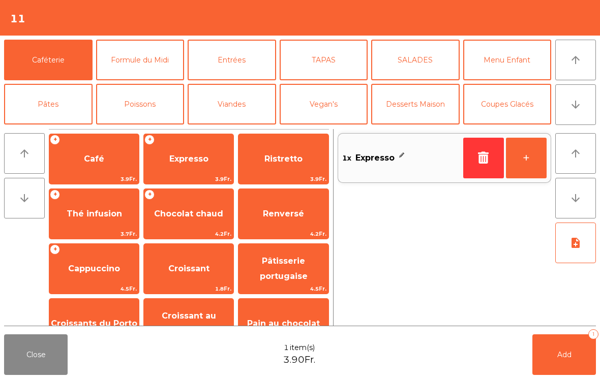
click at [560, 343] on button "Add 1" at bounding box center [564, 354] width 64 height 41
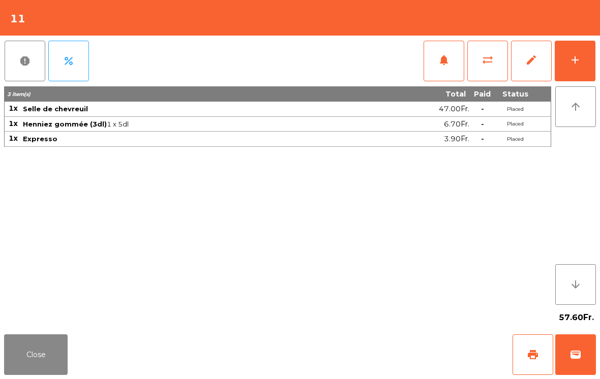
click at [39, 365] on button "Close" at bounding box center [36, 354] width 64 height 41
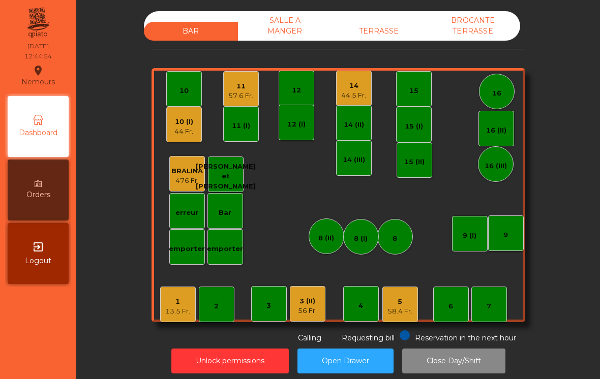
click at [231, 253] on div "emporter" at bounding box center [225, 249] width 36 height 10
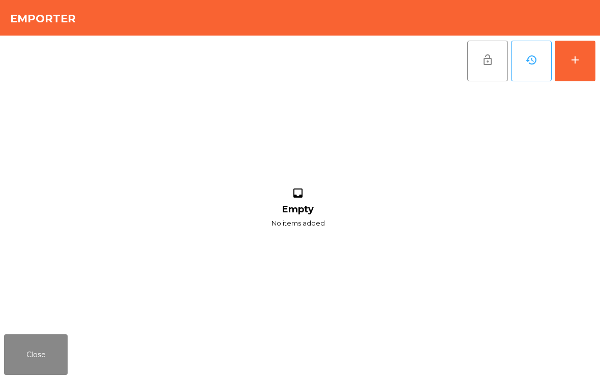
click at [585, 58] on button "add" at bounding box center [575, 61] width 41 height 41
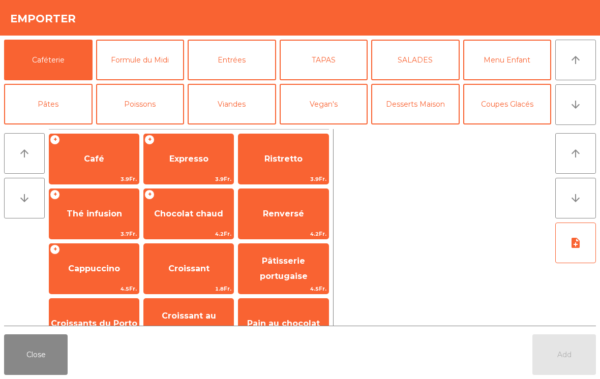
click at [577, 112] on button "arrow_downward" at bounding box center [575, 104] width 41 height 41
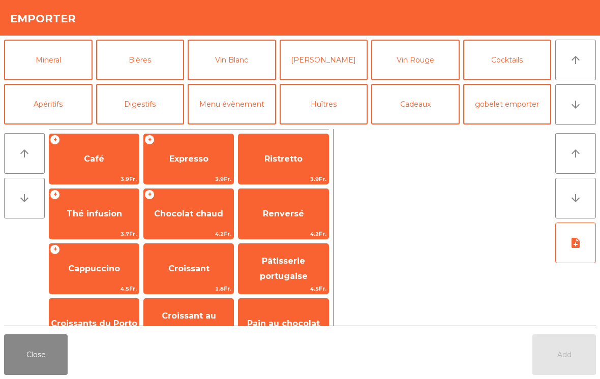
click at [135, 108] on button "Digestifs" at bounding box center [140, 104] width 88 height 41
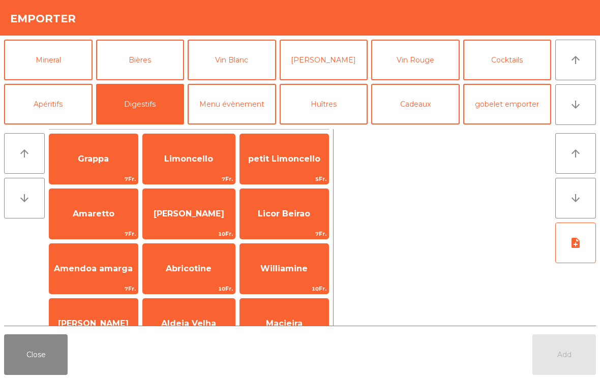
click at [183, 166] on span "Limoncello" at bounding box center [189, 158] width 92 height 27
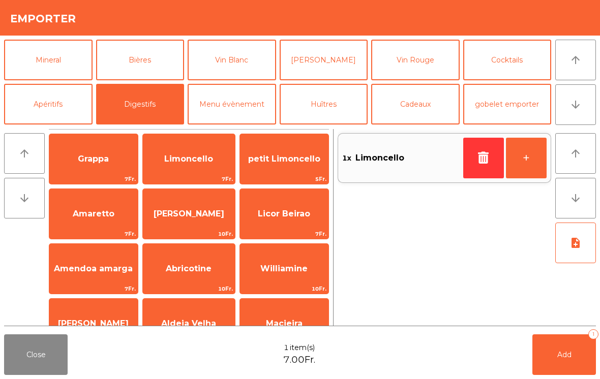
click at [570, 354] on span "Add" at bounding box center [564, 354] width 14 height 9
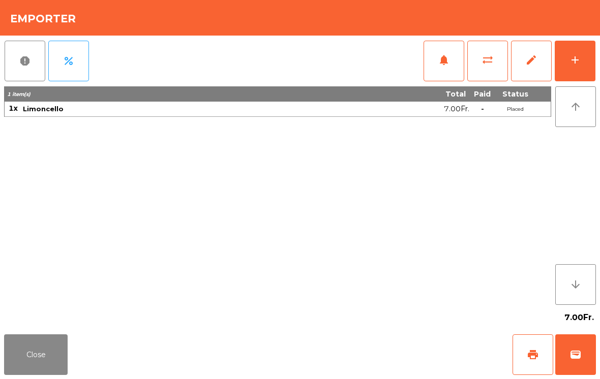
click at [576, 355] on span "wallet" at bounding box center [575, 355] width 12 height 12
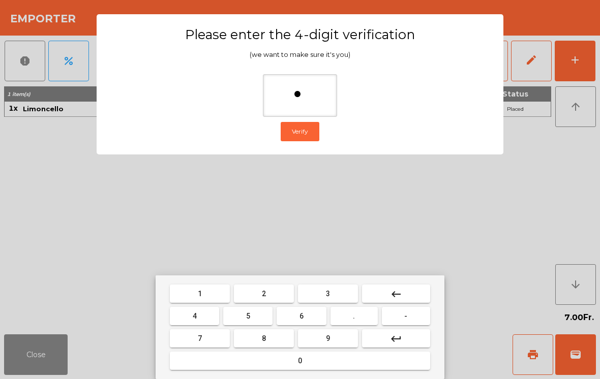
type input "**"
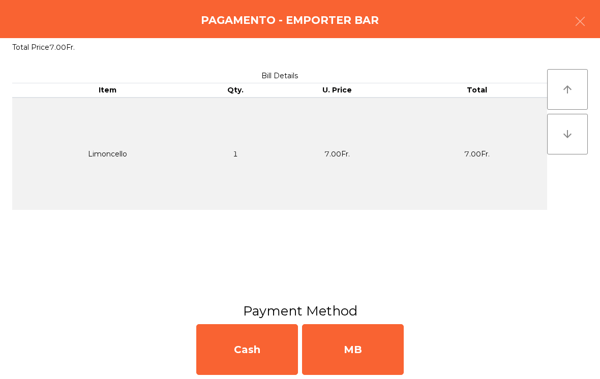
click at [371, 350] on div "MB" at bounding box center [353, 349] width 102 height 51
click at [355, 342] on div "No" at bounding box center [353, 349] width 102 height 51
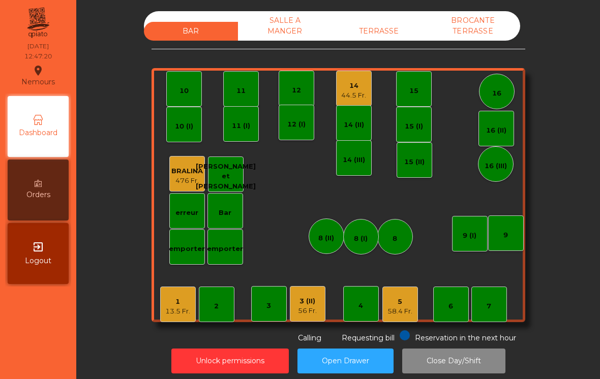
click at [364, 102] on div "14 44.5 Fr." at bounding box center [354, 89] width 36 height 36
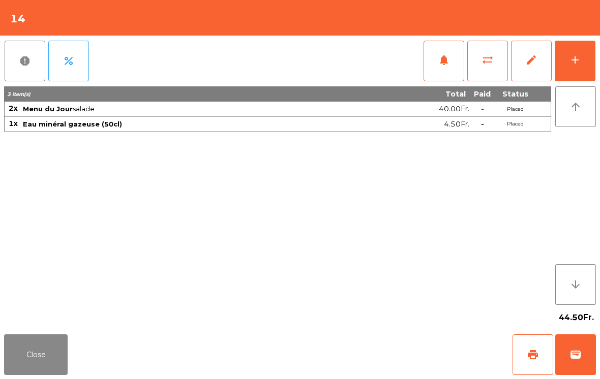
click at [535, 361] on button "print" at bounding box center [532, 354] width 41 height 41
click at [22, 356] on button "Close" at bounding box center [36, 354] width 64 height 41
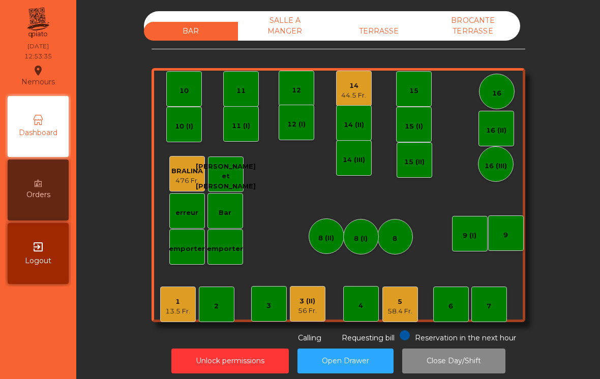
click at [370, 168] on div "14 (III)" at bounding box center [354, 158] width 36 height 36
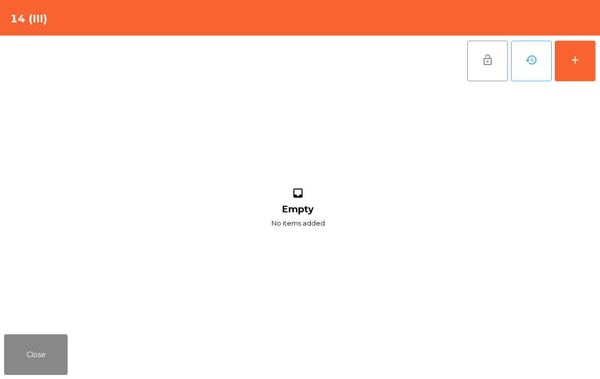
click at [581, 58] on button "add" at bounding box center [575, 61] width 41 height 41
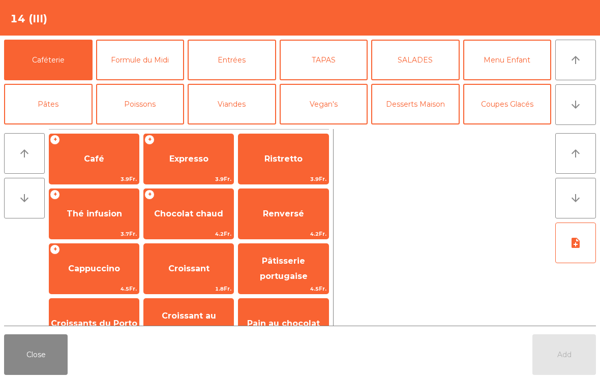
click at [300, 168] on span "Ristretto" at bounding box center [282, 158] width 89 height 27
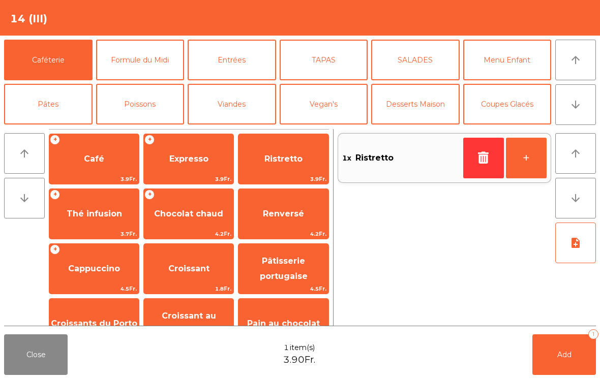
click at [562, 343] on button "Add 1" at bounding box center [564, 354] width 64 height 41
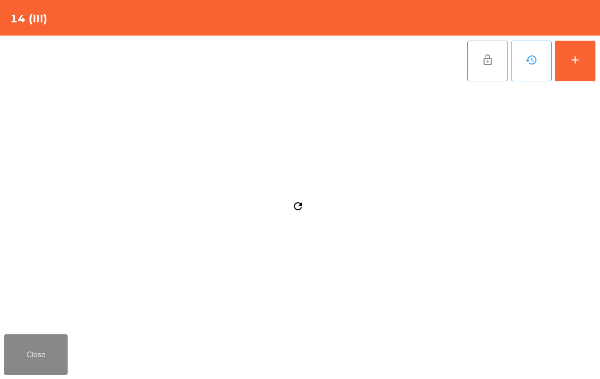
click at [25, 356] on button "Close" at bounding box center [36, 354] width 64 height 41
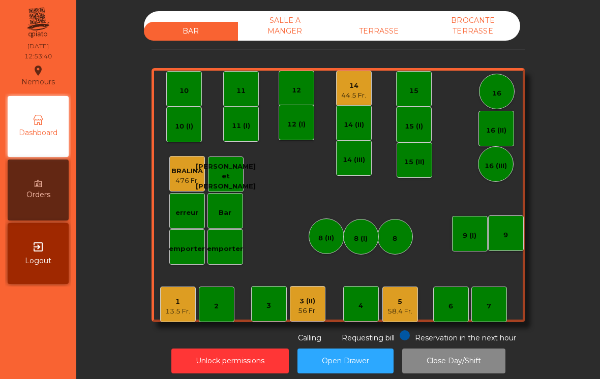
click at [348, 85] on div "14" at bounding box center [353, 86] width 25 height 10
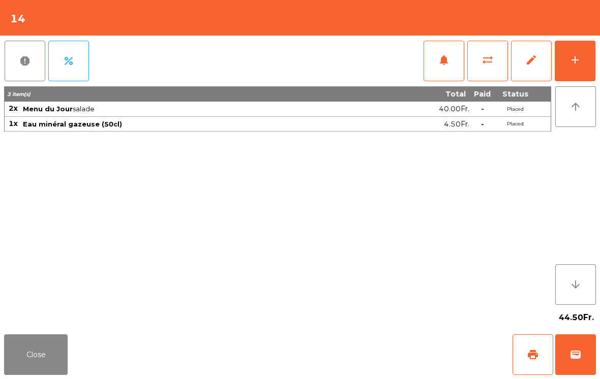
click at [573, 360] on span "wallet" at bounding box center [575, 355] width 12 height 12
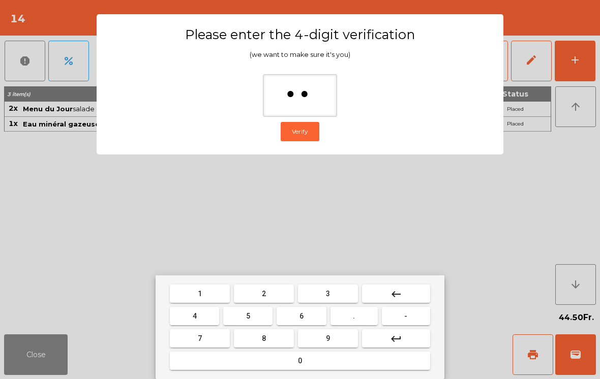
type input "***"
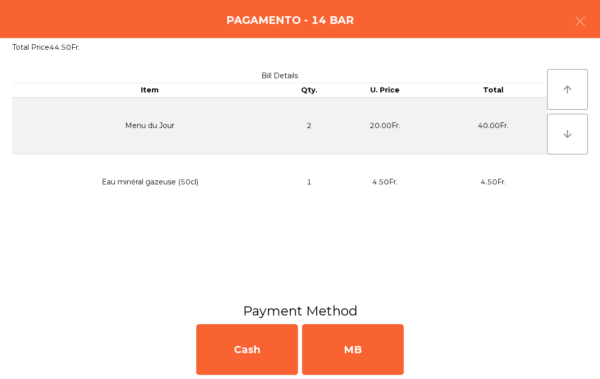
click at [351, 356] on div "MB" at bounding box center [353, 349] width 102 height 51
click at [361, 361] on div "No" at bounding box center [353, 349] width 102 height 51
click at [361, 350] on div "No" at bounding box center [353, 349] width 102 height 51
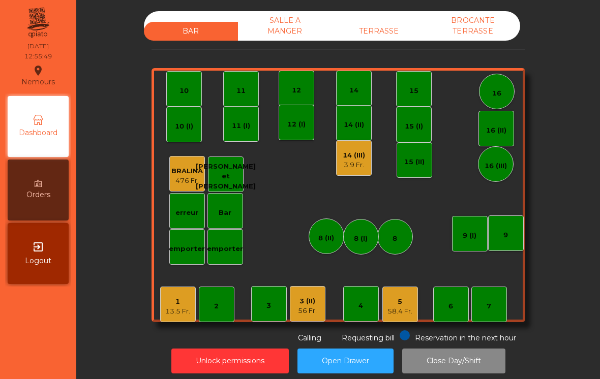
click at [377, 29] on div "TERRASSE" at bounding box center [379, 31] width 94 height 19
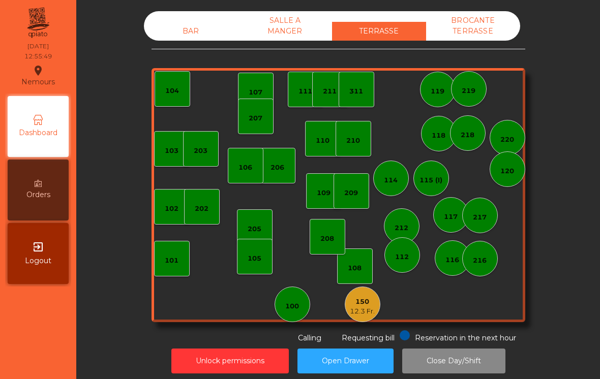
click at [372, 312] on div "12.3 Fr." at bounding box center [362, 311] width 25 height 10
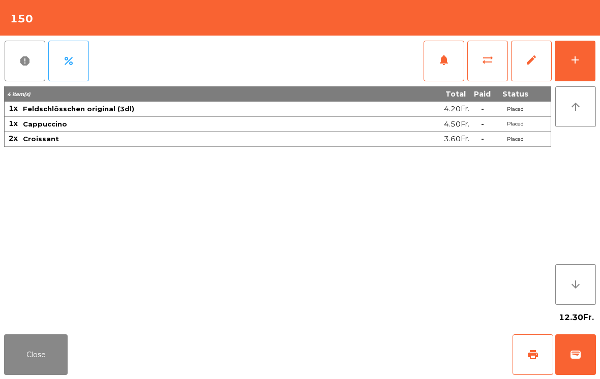
click at [563, 65] on button "add" at bounding box center [575, 61] width 41 height 41
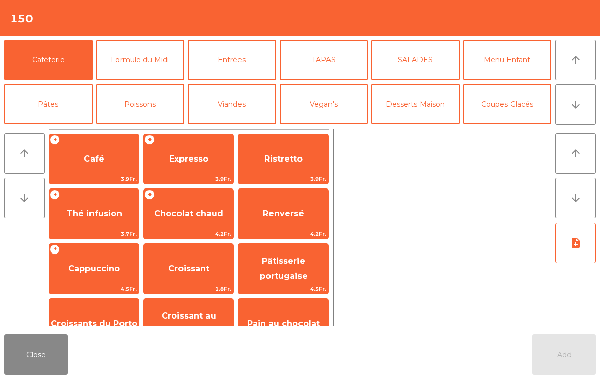
click at [89, 271] on span "Cappuccino" at bounding box center [94, 269] width 52 height 10
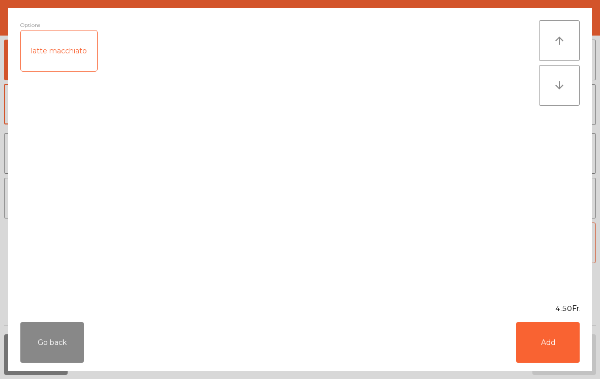
click at [540, 337] on button "Add" at bounding box center [548, 342] width 64 height 41
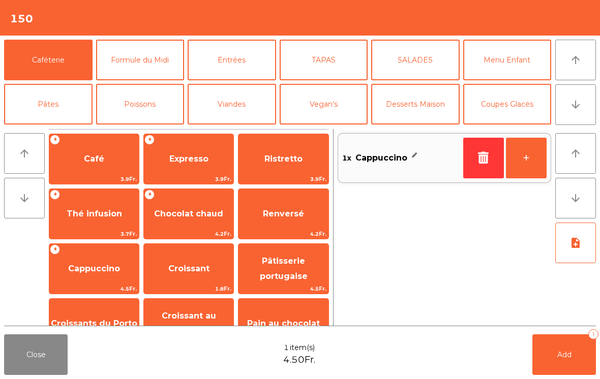
click at [556, 368] on button "Add 1" at bounding box center [564, 354] width 64 height 41
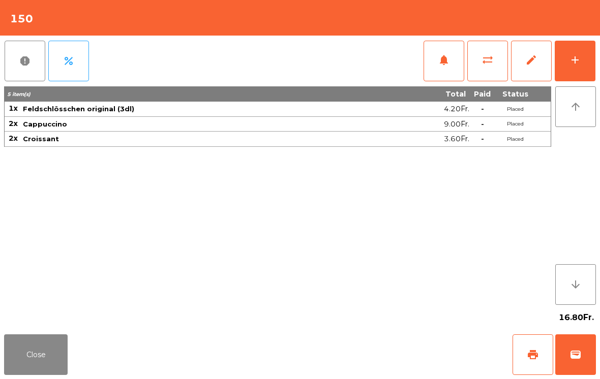
click at [32, 367] on button "Close" at bounding box center [36, 354] width 64 height 41
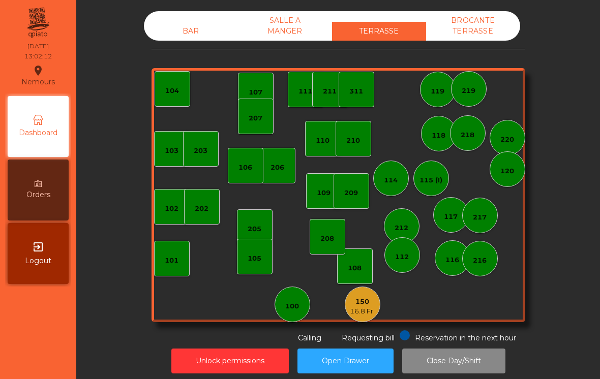
click at [192, 37] on div "BAR" at bounding box center [191, 31] width 94 height 19
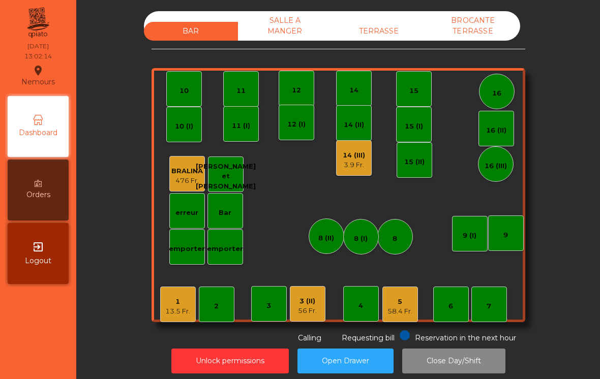
click at [409, 313] on div "58.4 Fr." at bounding box center [399, 311] width 25 height 10
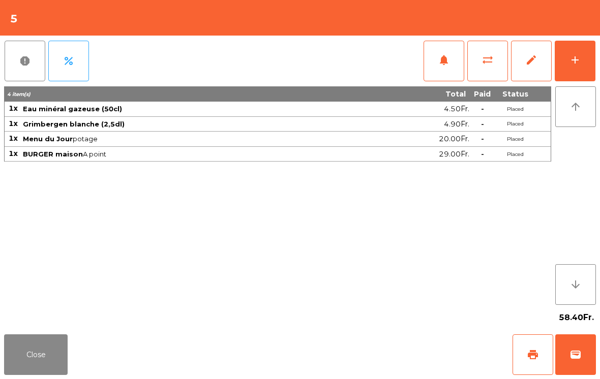
click at [55, 347] on button "Close" at bounding box center [36, 354] width 64 height 41
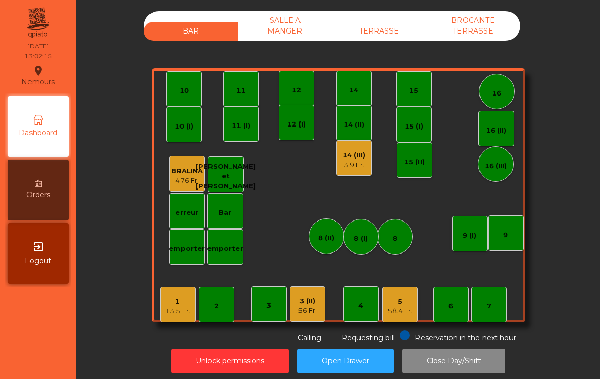
click at [315, 304] on div "3 (II)" at bounding box center [307, 301] width 19 height 10
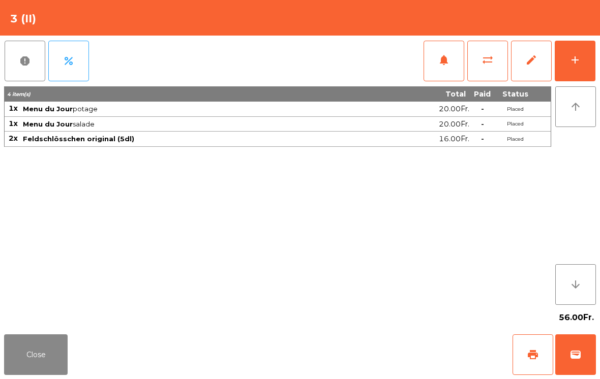
click at [578, 59] on div "add" at bounding box center [575, 60] width 12 height 12
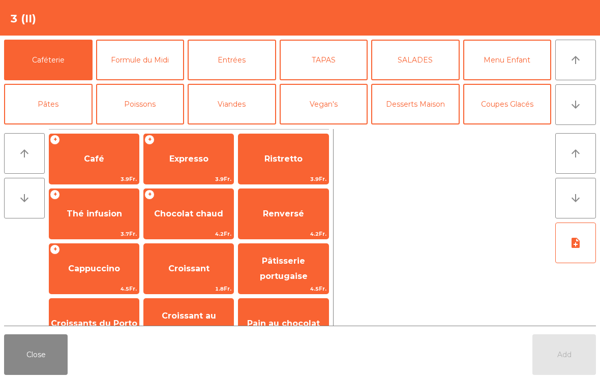
click at [84, 152] on span "Café" at bounding box center [93, 158] width 89 height 27
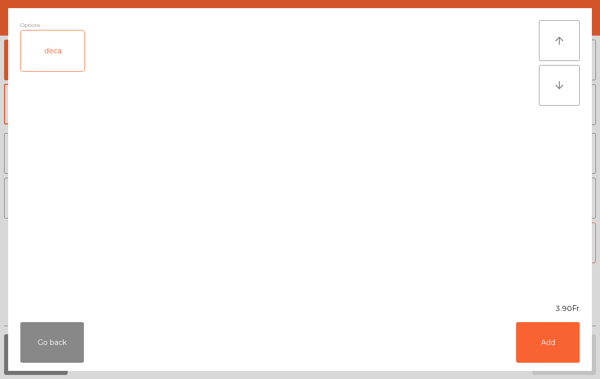
click at [542, 350] on button "Add" at bounding box center [548, 342] width 64 height 41
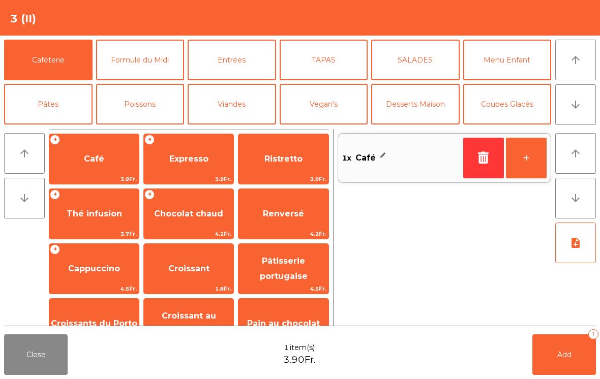
click at [522, 160] on button "+" at bounding box center [526, 158] width 41 height 41
click at [571, 351] on span "Add" at bounding box center [564, 354] width 14 height 9
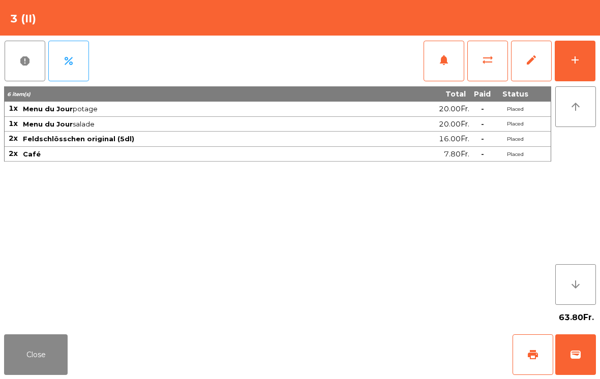
click at [43, 361] on button "Close" at bounding box center [36, 354] width 64 height 41
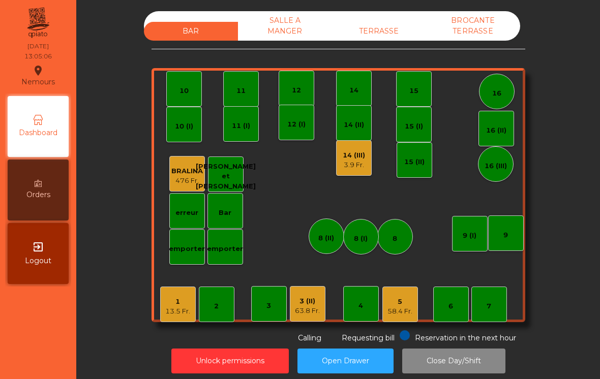
click at [391, 301] on div "5" at bounding box center [399, 302] width 25 height 10
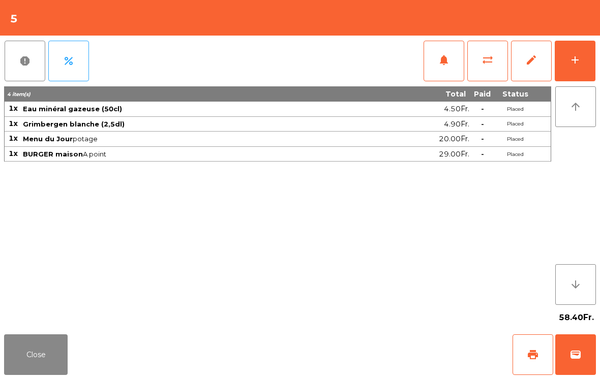
click at [577, 58] on div "add" at bounding box center [575, 60] width 12 height 12
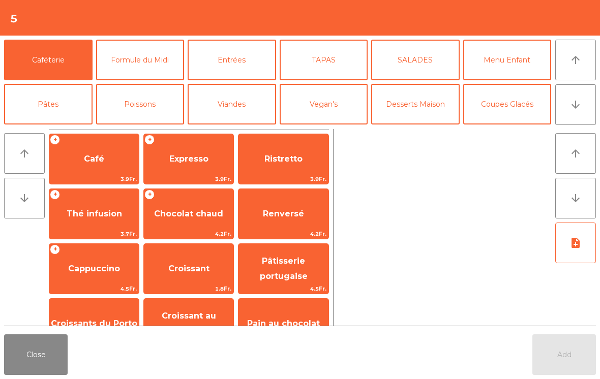
click at [184, 161] on span "Expresso" at bounding box center [188, 159] width 39 height 10
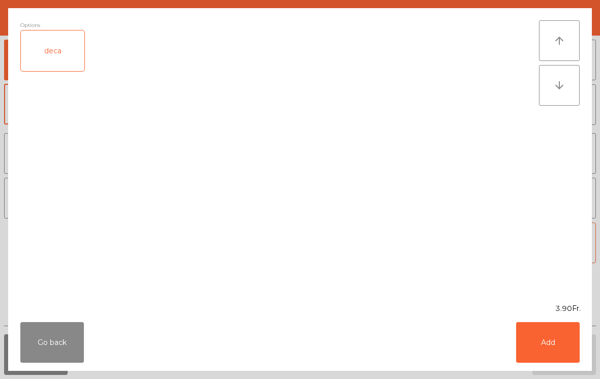
click at [565, 358] on button "Add" at bounding box center [548, 342] width 64 height 41
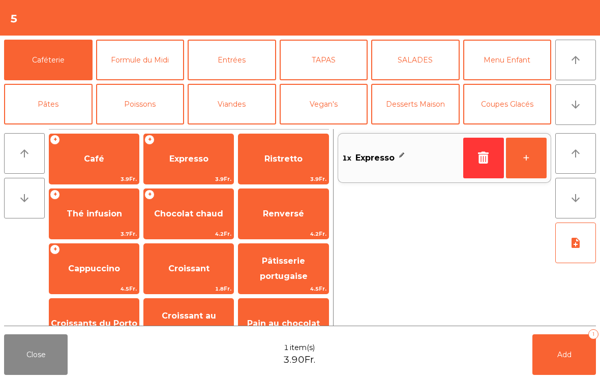
click at [107, 170] on span "Café" at bounding box center [93, 158] width 89 height 27
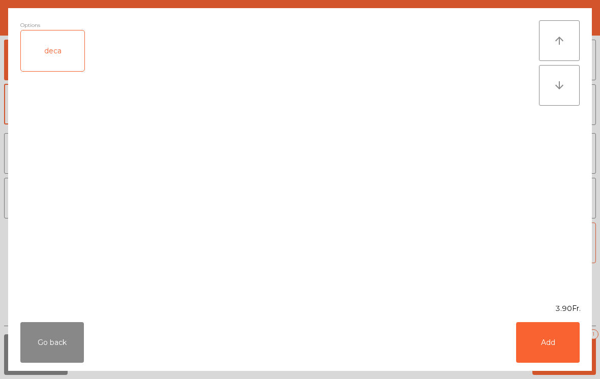
click at [550, 340] on button "Add" at bounding box center [548, 342] width 64 height 41
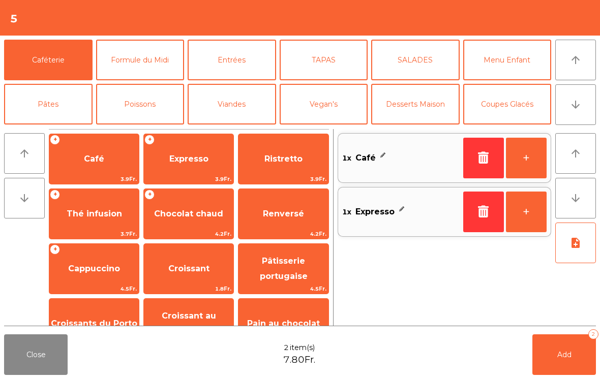
click at [550, 340] on button "Add 2" at bounding box center [564, 354] width 64 height 41
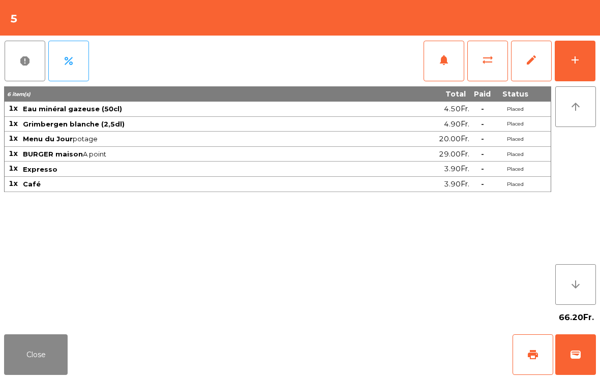
click at [30, 365] on button "Close" at bounding box center [36, 354] width 64 height 41
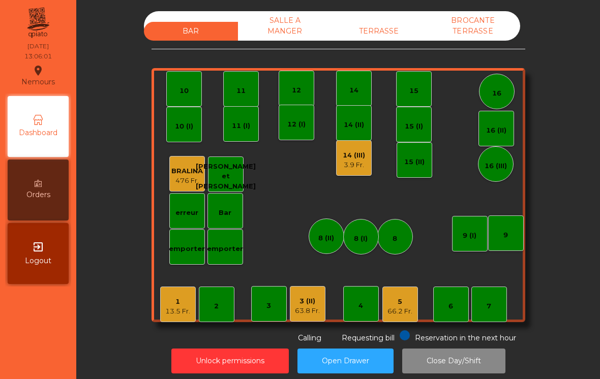
click at [182, 299] on div "1" at bounding box center [177, 302] width 25 height 10
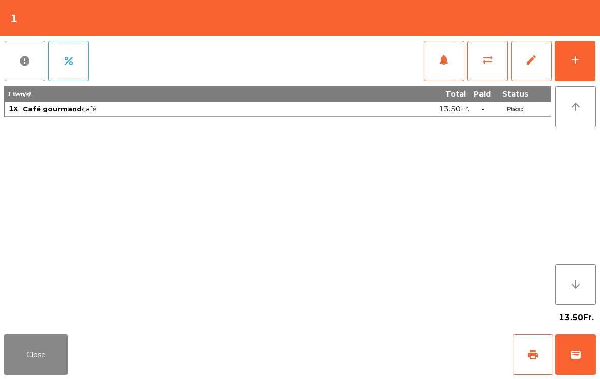
click at [526, 356] on button "print" at bounding box center [532, 354] width 41 height 41
click at [585, 348] on button "wallet" at bounding box center [575, 354] width 41 height 41
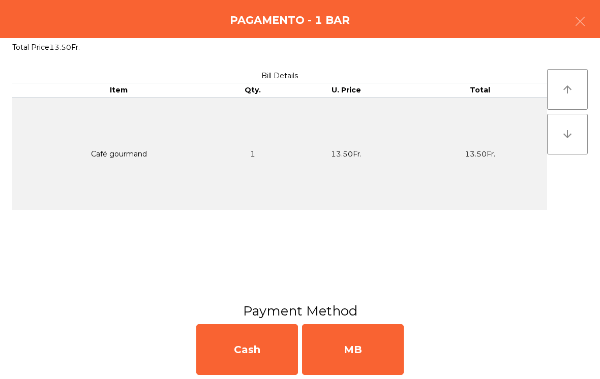
click at [335, 348] on div "MB" at bounding box center [353, 349] width 102 height 51
click at [340, 357] on div "No" at bounding box center [353, 349] width 102 height 51
click at [318, 340] on div "No" at bounding box center [353, 349] width 102 height 51
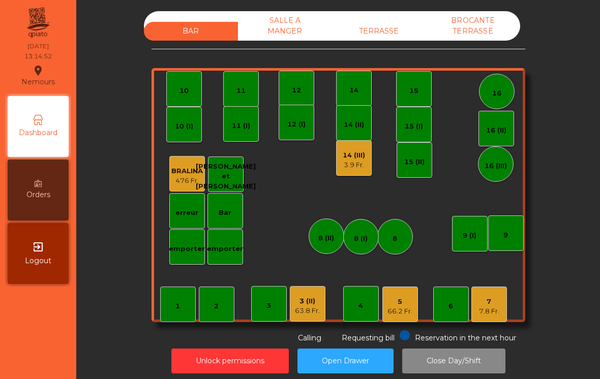
click at [400, 22] on div "TERRASSE" at bounding box center [379, 31] width 94 height 19
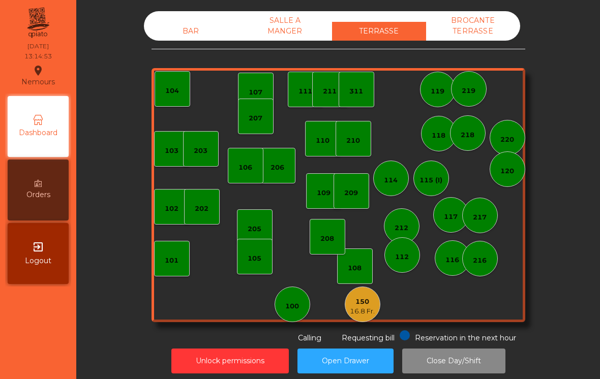
click at [368, 318] on div "150 16.8 Fr." at bounding box center [363, 305] width 36 height 36
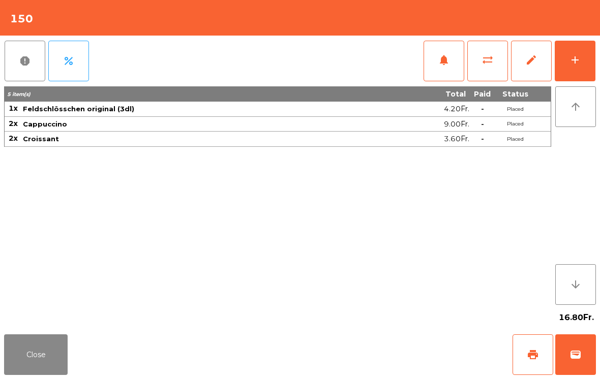
click at [54, 360] on button "Close" at bounding box center [36, 354] width 64 height 41
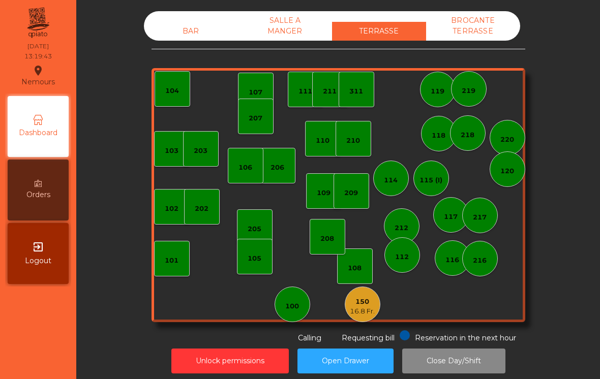
click at [363, 300] on div "150" at bounding box center [362, 302] width 25 height 10
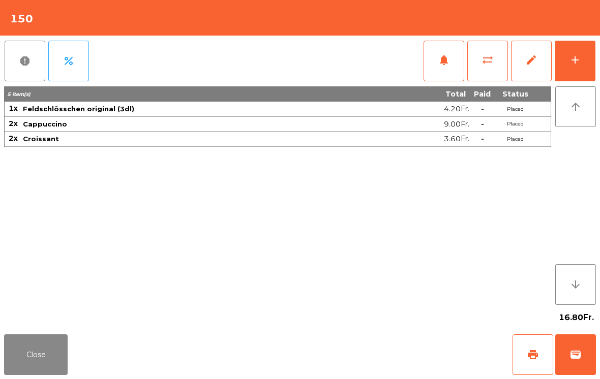
click at [535, 352] on span "print" at bounding box center [533, 355] width 12 height 12
click at [66, 346] on button "Close" at bounding box center [36, 354] width 64 height 41
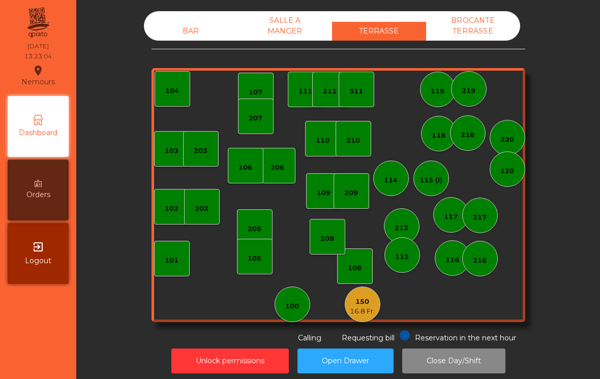
click at [200, 28] on div "BAR" at bounding box center [191, 31] width 94 height 19
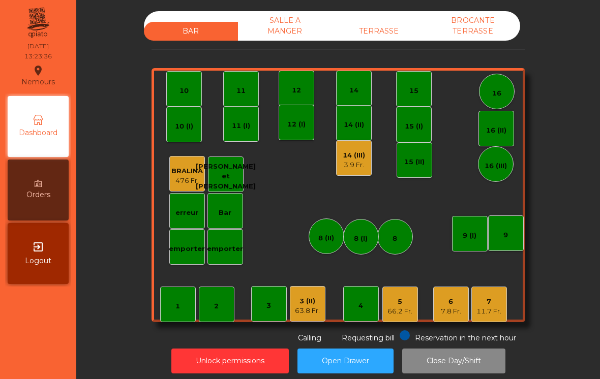
click at [300, 308] on div "63.8 Fr." at bounding box center [307, 311] width 25 height 10
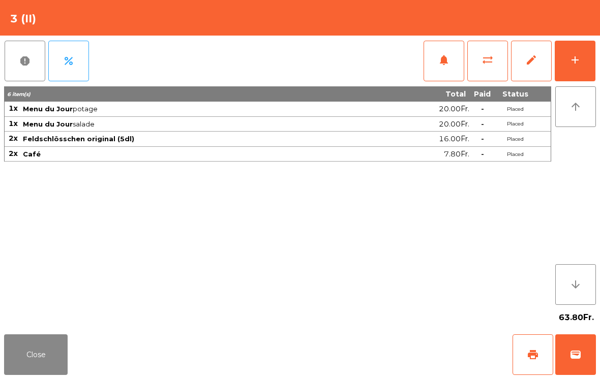
click at [569, 360] on span "wallet" at bounding box center [575, 355] width 12 height 12
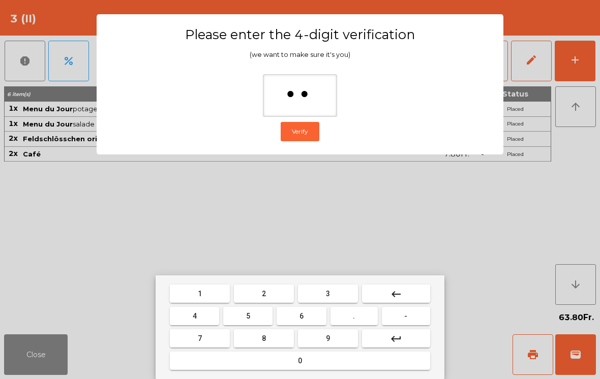
type input "***"
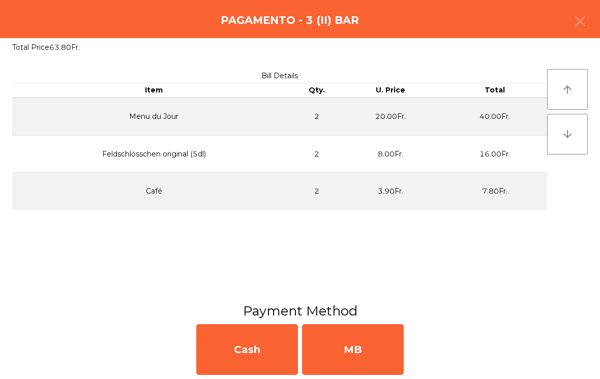
click at [374, 346] on div "MB" at bounding box center [353, 349] width 102 height 51
click at [347, 349] on div "No" at bounding box center [353, 349] width 102 height 51
click at [352, 353] on div "No" at bounding box center [353, 349] width 102 height 51
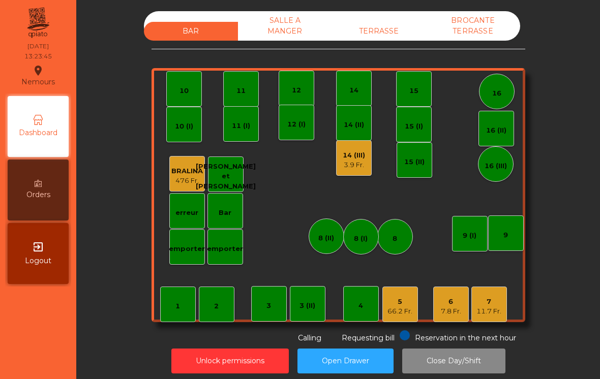
click at [441, 312] on div "7.8 Fr." at bounding box center [451, 311] width 20 height 10
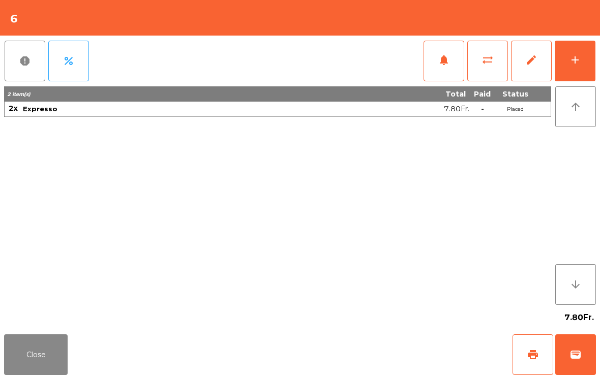
click at [50, 356] on button "Close" at bounding box center [36, 354] width 64 height 41
click at [54, 371] on button "Close" at bounding box center [36, 354] width 64 height 41
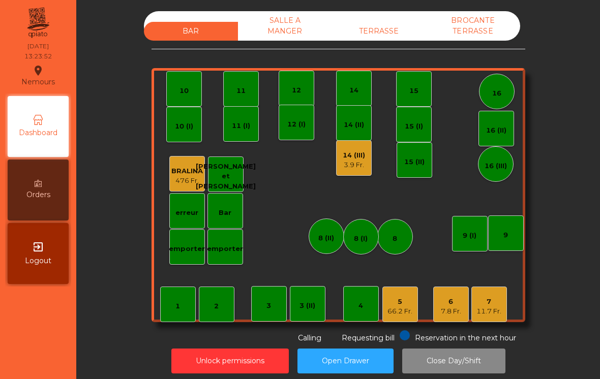
click at [354, 159] on div "14 (III)" at bounding box center [354, 155] width 22 height 10
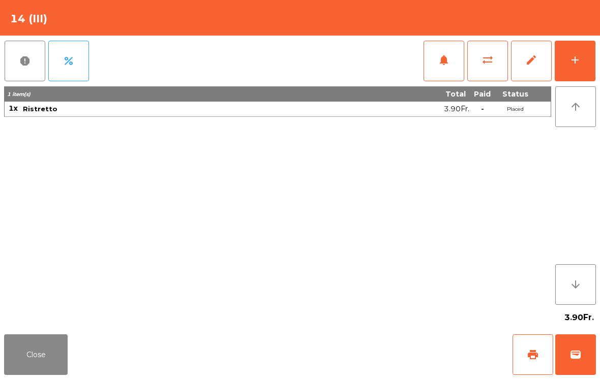
click at [574, 354] on span "wallet" at bounding box center [575, 355] width 12 height 12
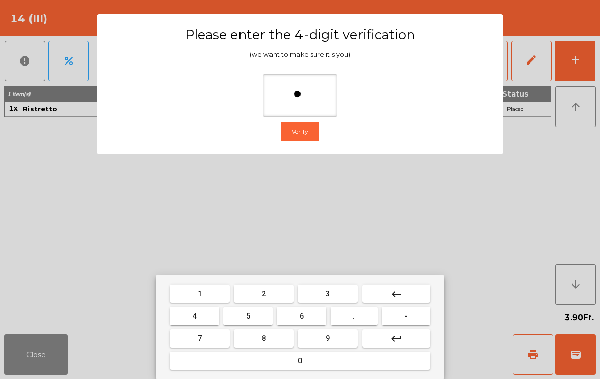
type input "**"
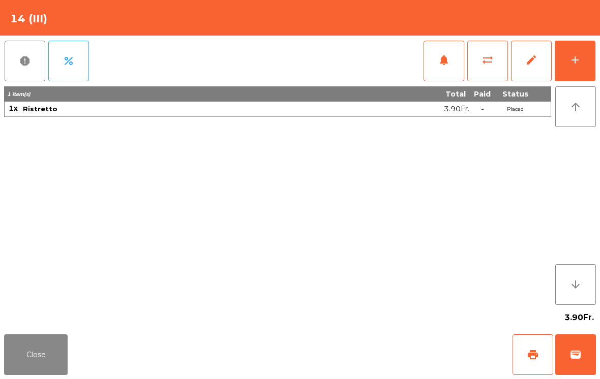
click at [365, 346] on div "Close print wallet" at bounding box center [300, 354] width 600 height 49
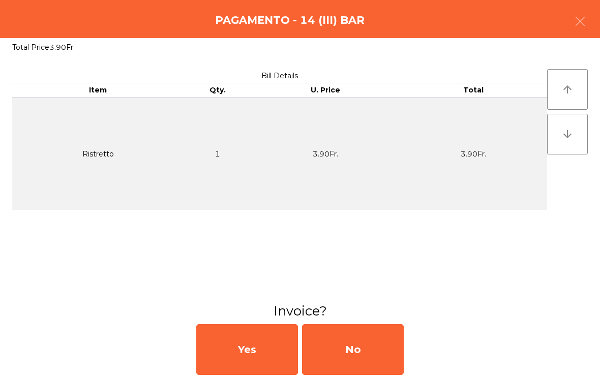
click at [354, 346] on div "No" at bounding box center [353, 349] width 102 height 51
click at [346, 346] on div "No" at bounding box center [353, 349] width 102 height 51
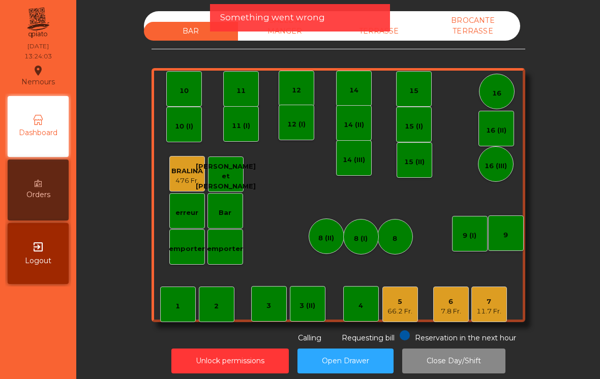
click at [490, 306] on div "7" at bounding box center [488, 302] width 25 height 10
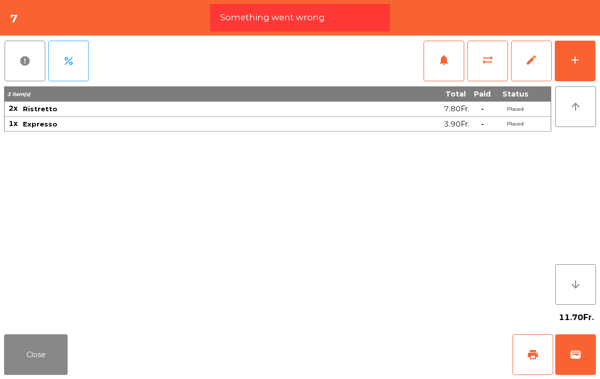
click at [39, 362] on button "Close" at bounding box center [36, 354] width 64 height 41
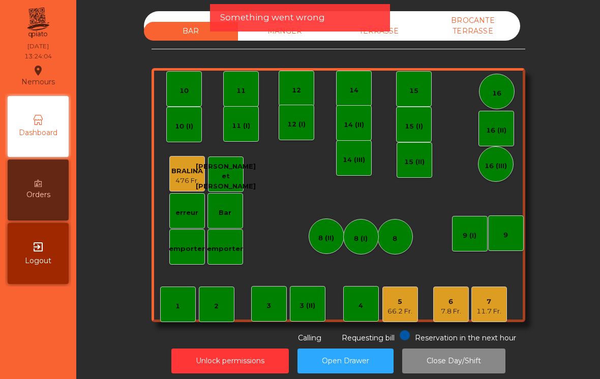
click at [457, 300] on div "6" at bounding box center [451, 302] width 20 height 10
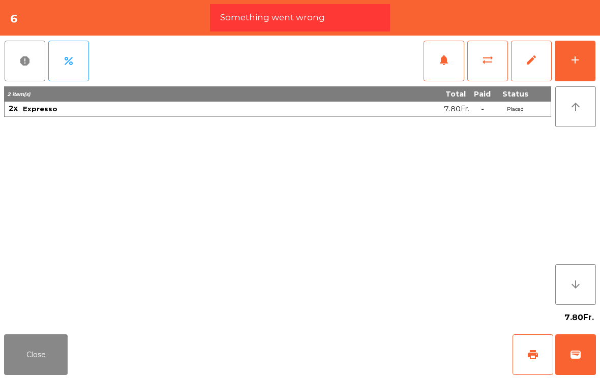
click at [50, 352] on button "Close" at bounding box center [36, 354] width 64 height 41
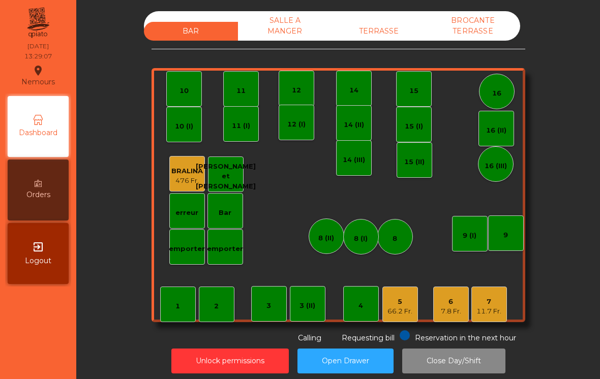
click at [499, 314] on div "11.7 Fr." at bounding box center [488, 311] width 25 height 10
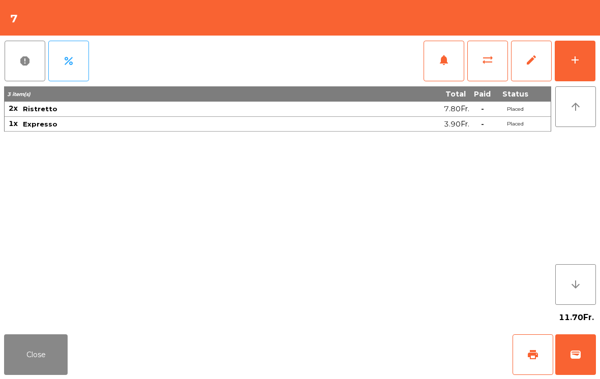
click at [581, 359] on button "wallet" at bounding box center [575, 354] width 41 height 41
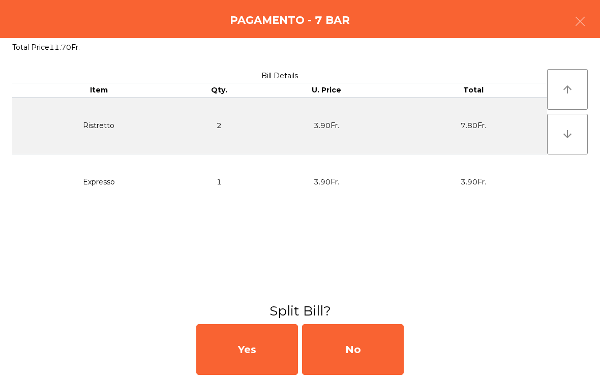
click at [365, 353] on div "No" at bounding box center [353, 349] width 102 height 51
click at [367, 354] on div "MB" at bounding box center [353, 349] width 102 height 51
click at [373, 349] on div "No" at bounding box center [353, 349] width 102 height 51
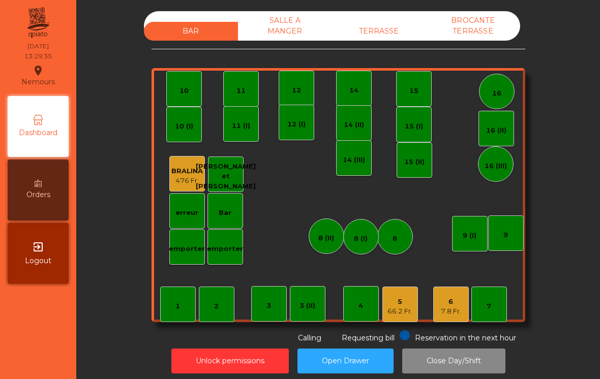
click at [458, 316] on div "6 7.8 Fr." at bounding box center [451, 305] width 36 height 36
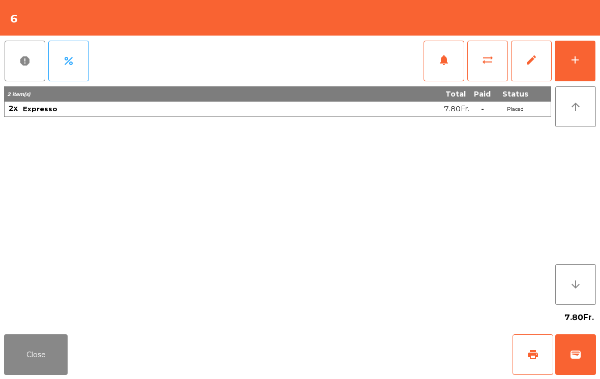
click at [572, 352] on span "wallet" at bounding box center [575, 355] width 12 height 12
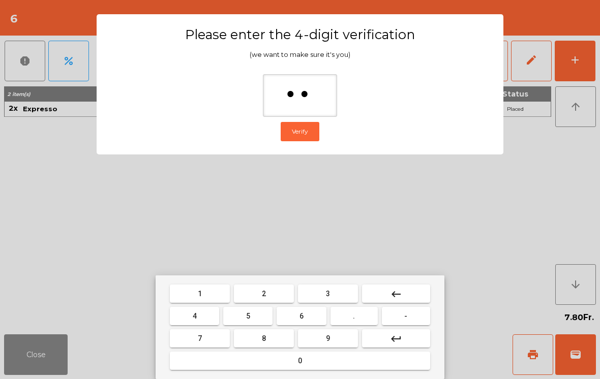
type input "***"
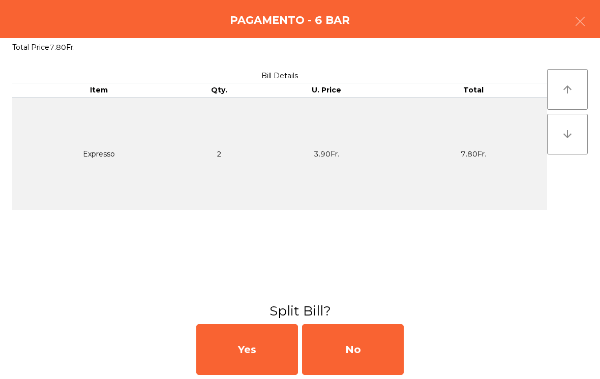
click at [363, 345] on div "No" at bounding box center [353, 349] width 102 height 51
click at [364, 354] on div "MB" at bounding box center [353, 349] width 102 height 51
click at [378, 359] on div "No" at bounding box center [353, 349] width 102 height 51
click at [390, 355] on div "No" at bounding box center [353, 349] width 102 height 51
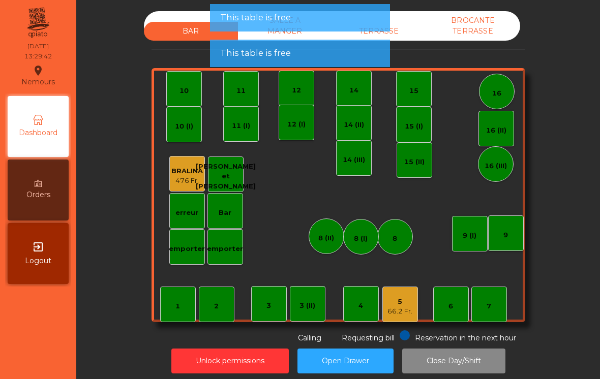
click at [405, 31] on div "TERRASSE" at bounding box center [379, 31] width 94 height 19
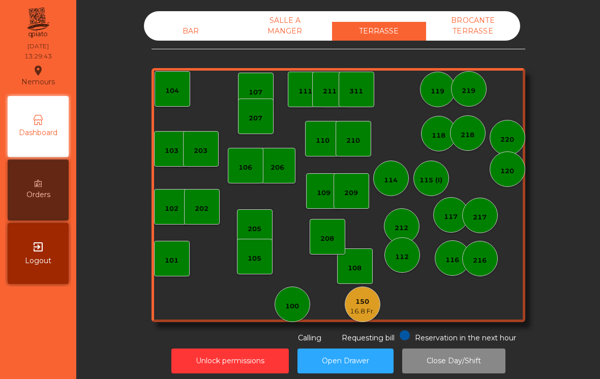
click at [375, 301] on div "150" at bounding box center [362, 302] width 25 height 10
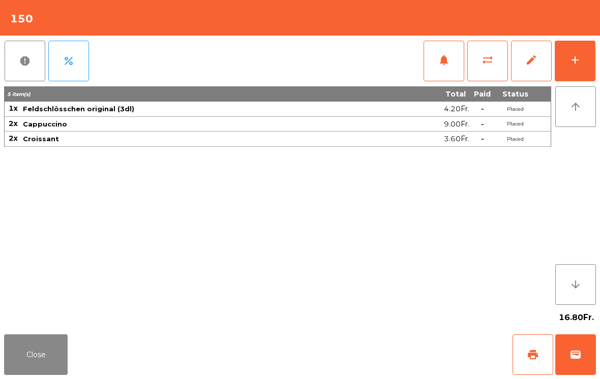
click at [580, 354] on span "wallet" at bounding box center [575, 355] width 12 height 12
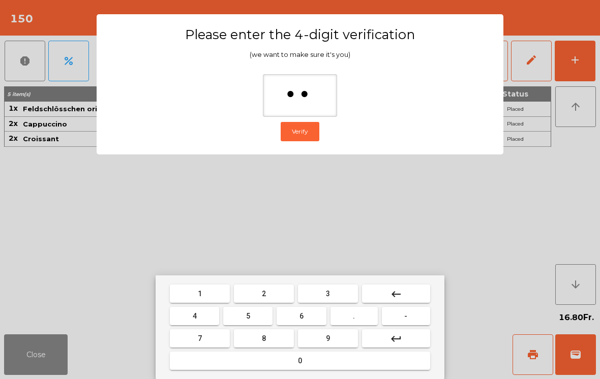
type input "***"
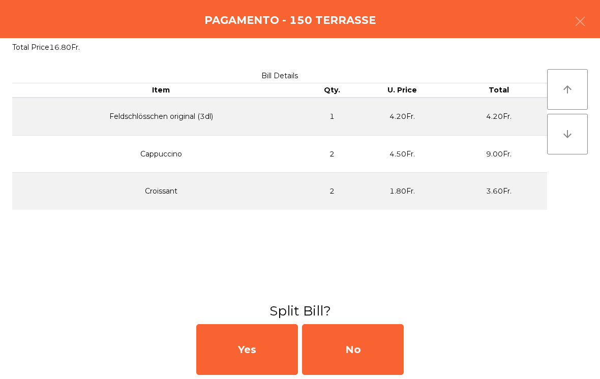
click at [336, 355] on div "No" at bounding box center [353, 349] width 102 height 51
click at [336, 355] on div "MB" at bounding box center [353, 349] width 102 height 51
click at [343, 348] on div "No" at bounding box center [353, 349] width 102 height 51
click at [360, 354] on div "No" at bounding box center [353, 349] width 102 height 51
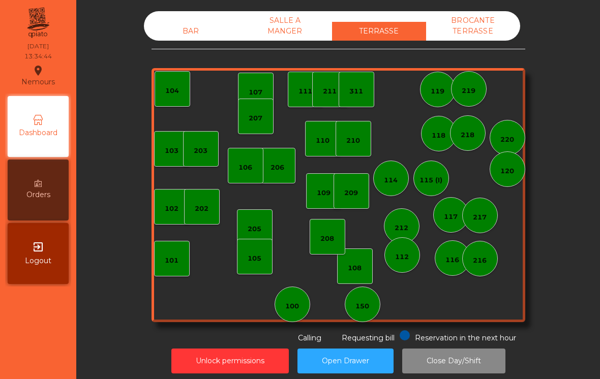
click at [201, 29] on div "BAR" at bounding box center [191, 31] width 94 height 19
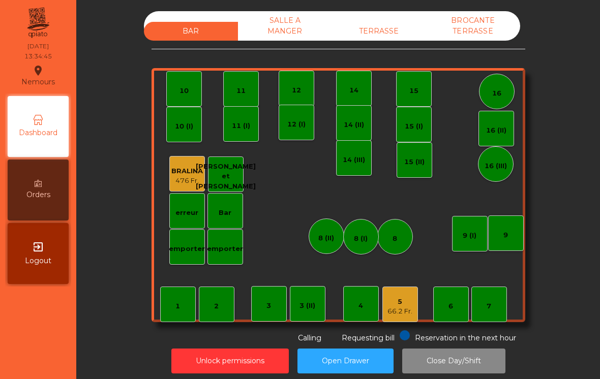
scroll to position [0, 0]
click at [396, 305] on div "5" at bounding box center [399, 302] width 25 height 10
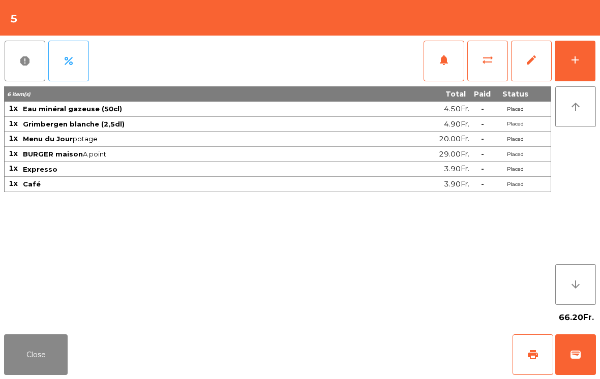
click at [579, 354] on span "wallet" at bounding box center [575, 355] width 12 height 12
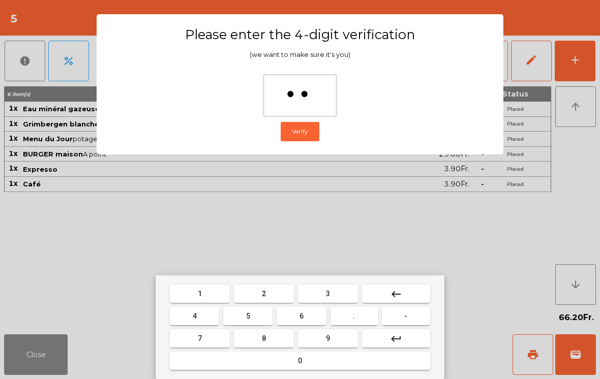
type input "***"
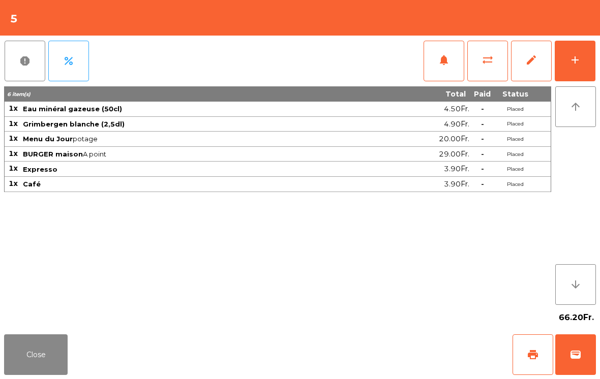
click at [396, 371] on div "Close print wallet" at bounding box center [300, 354] width 600 height 49
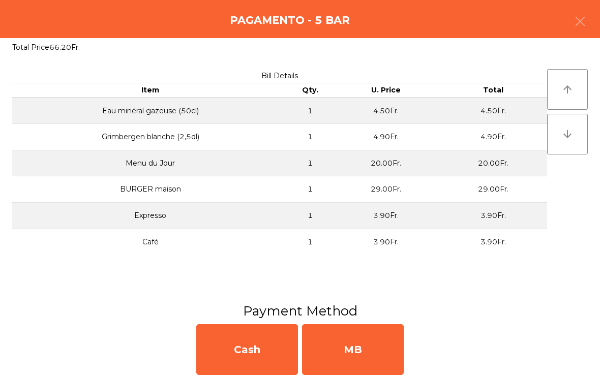
click at [383, 352] on div "MB" at bounding box center [353, 349] width 102 height 51
click at [367, 349] on div "No" at bounding box center [353, 349] width 102 height 51
click at [366, 351] on div "No" at bounding box center [353, 349] width 102 height 51
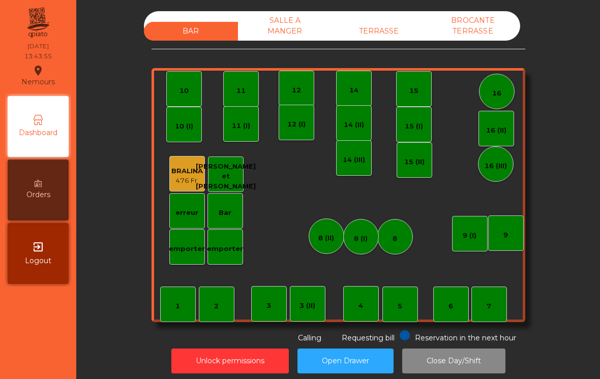
click at [364, 243] on div "8 (I)" at bounding box center [361, 239] width 14 height 10
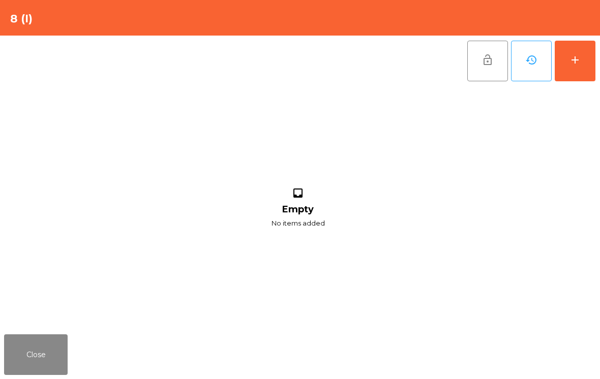
click at [570, 68] on button "add" at bounding box center [575, 61] width 41 height 41
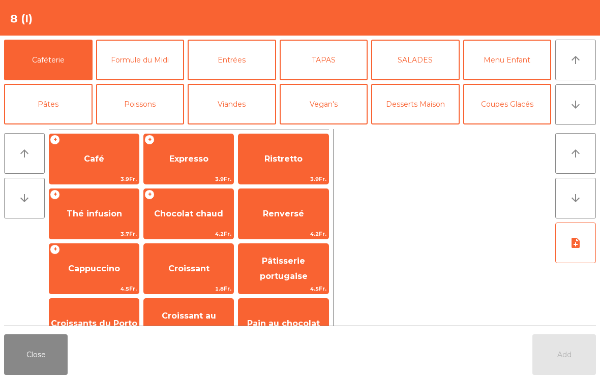
click at [170, 176] on span "3.9Fr." at bounding box center [188, 179] width 89 height 10
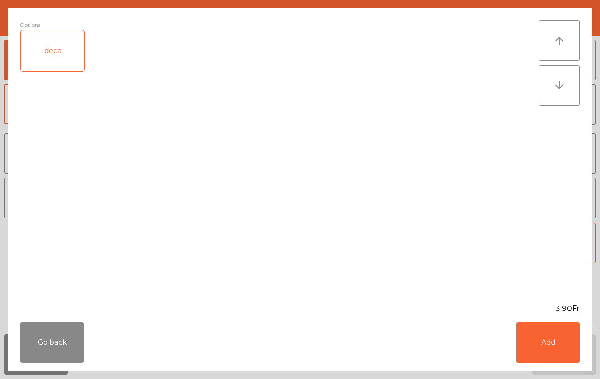
click at [557, 355] on button "Add" at bounding box center [548, 342] width 64 height 41
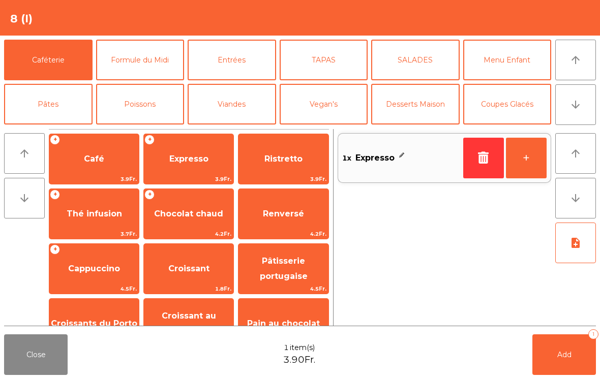
click at [556, 354] on button "Add 1" at bounding box center [564, 354] width 64 height 41
